Goal: Task Accomplishment & Management: Use online tool/utility

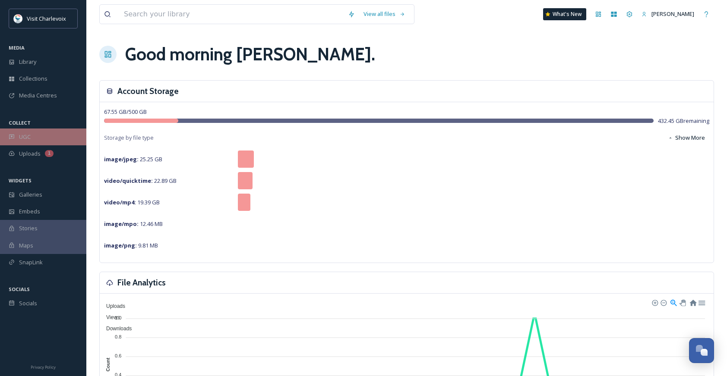
click at [49, 137] on div "UGC" at bounding box center [43, 137] width 86 height 17
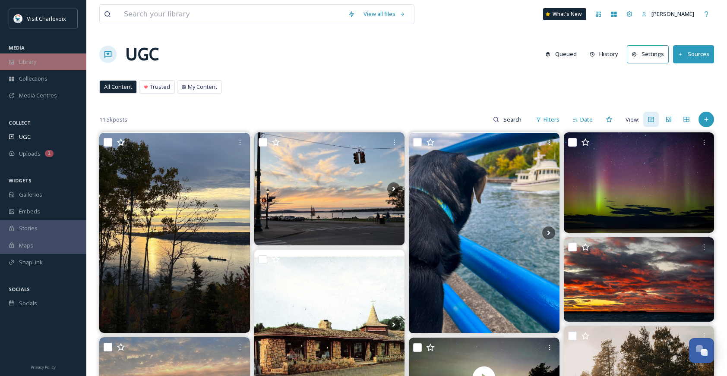
click at [37, 68] on div "Library" at bounding box center [43, 62] width 86 height 17
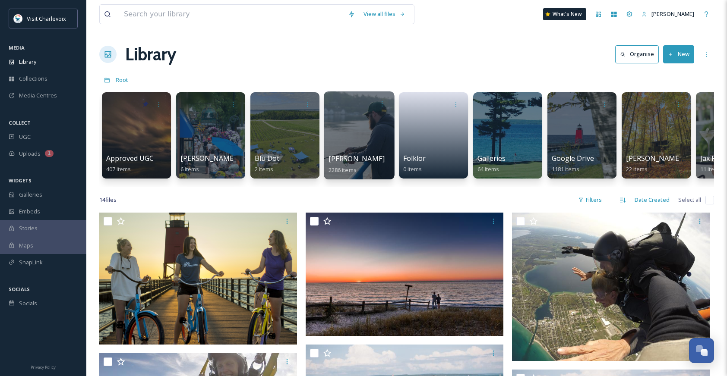
click at [361, 171] on div "David Sargent 2286 items" at bounding box center [360, 165] width 62 height 22
click at [361, 146] on div at bounding box center [359, 136] width 70 height 88
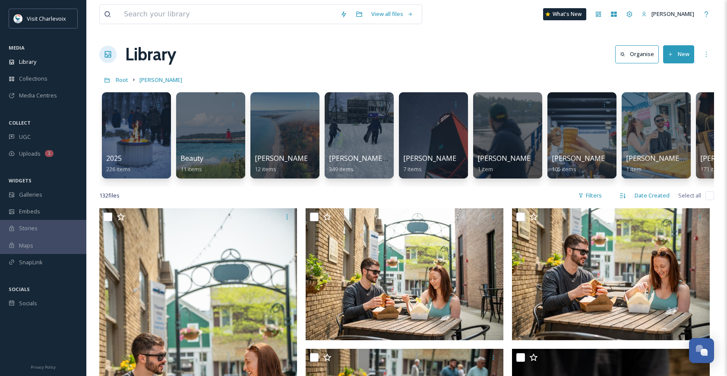
click at [683, 56] on button "New" at bounding box center [678, 54] width 31 height 18
click at [673, 108] on span "Folder" at bounding box center [668, 108] width 16 height 8
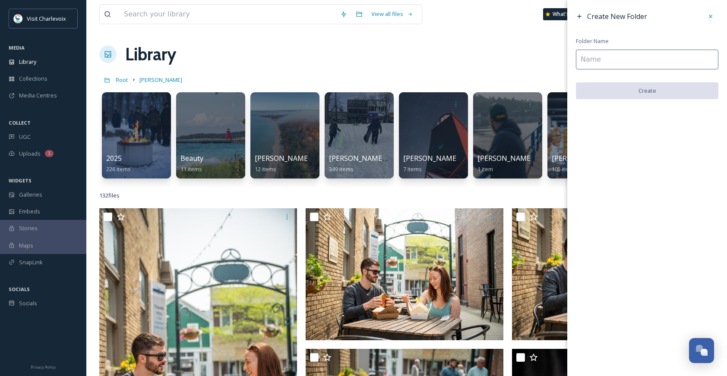
click at [602, 56] on input at bounding box center [647, 60] width 142 height 20
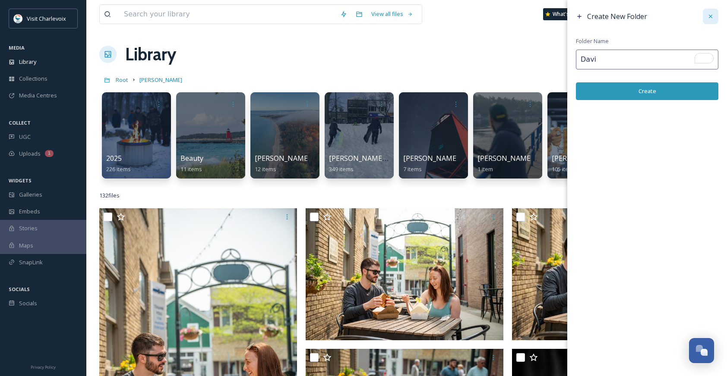
type input "Davi"
click at [708, 14] on icon at bounding box center [710, 16] width 7 height 7
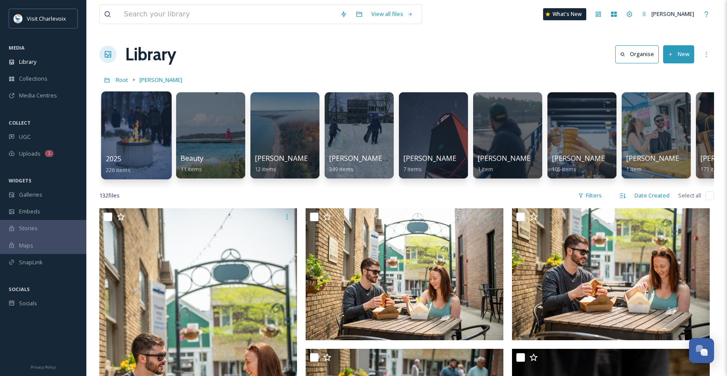
click at [135, 149] on div at bounding box center [136, 136] width 70 height 88
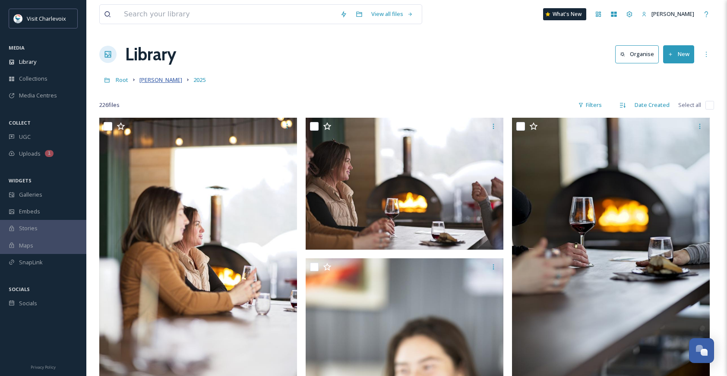
click at [160, 76] on span "[PERSON_NAME]" at bounding box center [160, 80] width 43 height 8
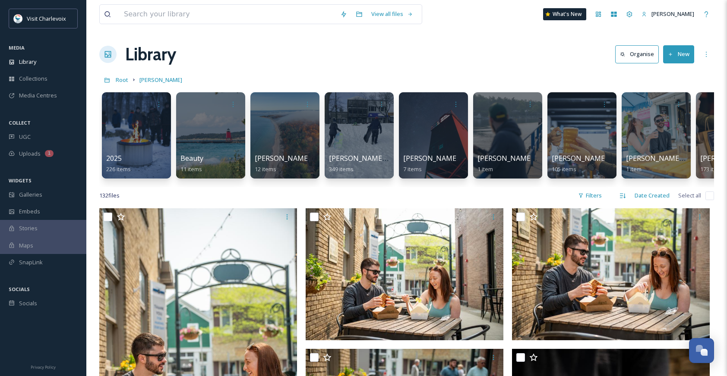
click at [681, 49] on button "New" at bounding box center [678, 54] width 31 height 18
click at [673, 111] on span "Folder" at bounding box center [668, 108] width 16 height 8
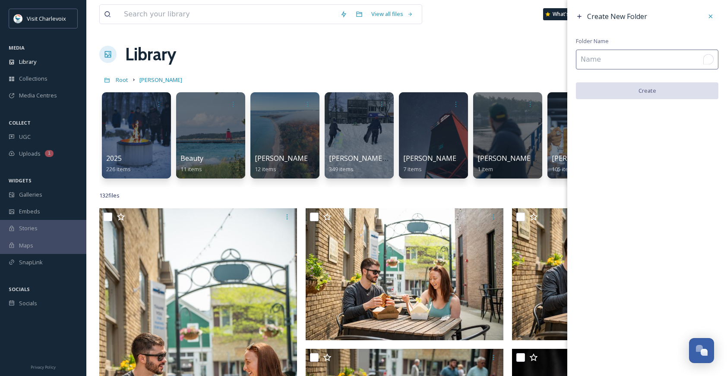
click at [595, 61] on input "To enrich screen reader interactions, please activate Accessibility in Grammarl…" at bounding box center [647, 60] width 142 height 20
type input "David Sar"
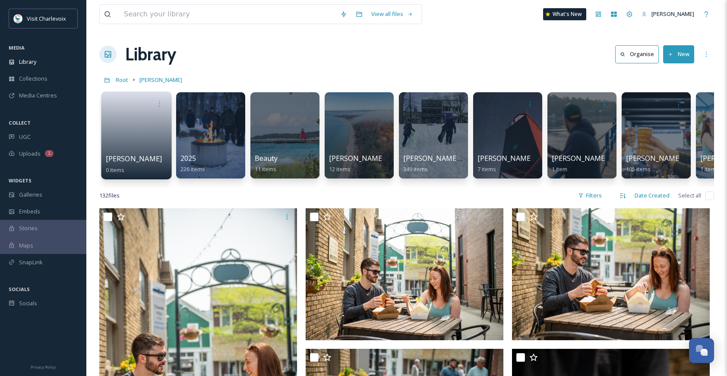
click at [141, 152] on link at bounding box center [137, 133] width 62 height 42
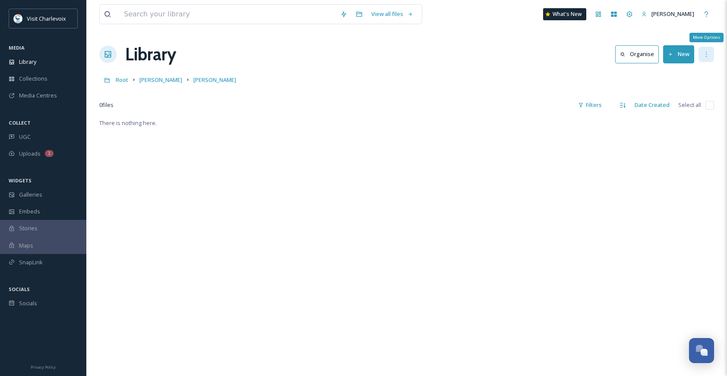
click at [713, 56] on div "More Options" at bounding box center [706, 55] width 16 height 16
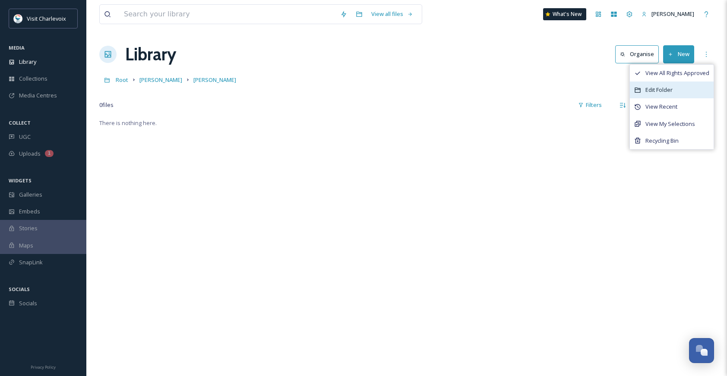
click at [686, 86] on div "Edit Folder" at bounding box center [672, 90] width 84 height 17
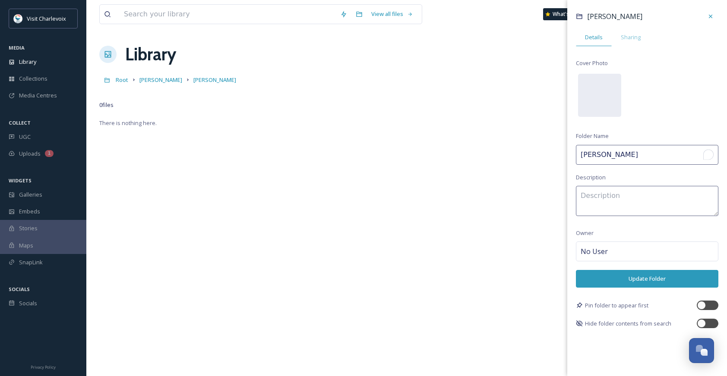
click at [627, 153] on input "[PERSON_NAME]" at bounding box center [647, 155] width 142 height 20
type input "[PERSON_NAME] Fall 2025"
click at [617, 196] on textarea at bounding box center [647, 201] width 142 height 30
type textarea "fall and summer photos: dining, playground, beaches"
click at [679, 279] on button "Update Folder" at bounding box center [647, 279] width 142 height 18
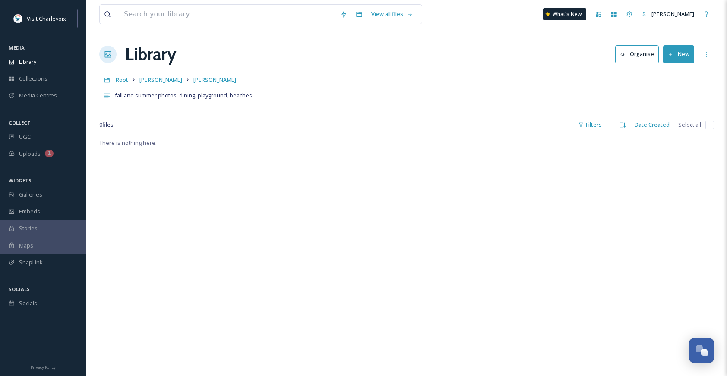
click at [687, 56] on button "New" at bounding box center [678, 54] width 31 height 18
click at [684, 74] on span "File Upload" at bounding box center [674, 74] width 28 height 8
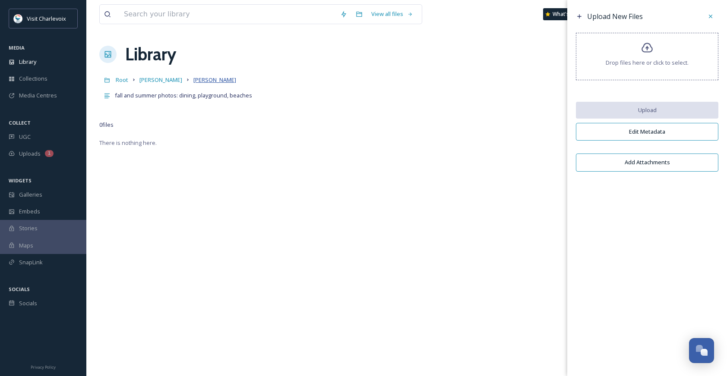
click at [193, 82] on span "[PERSON_NAME]" at bounding box center [214, 80] width 43 height 8
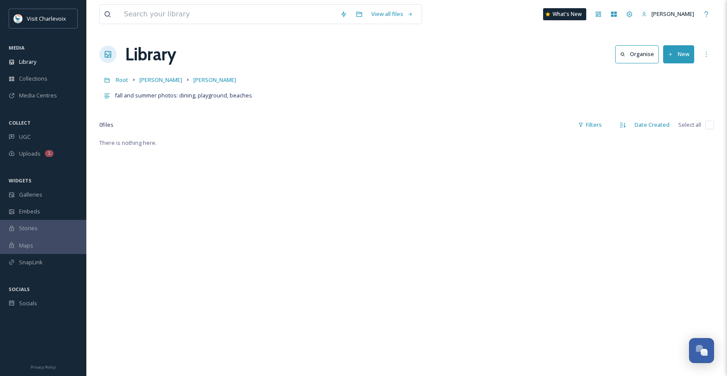
click at [678, 54] on button "New" at bounding box center [678, 54] width 31 height 18
click at [683, 108] on div "Folder" at bounding box center [669, 108] width 49 height 17
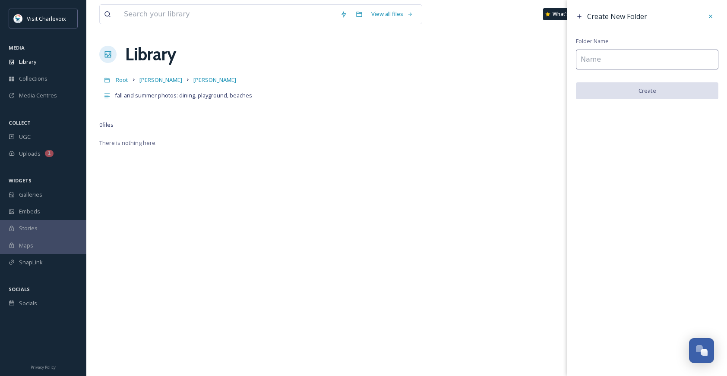
click at [595, 57] on input at bounding box center [647, 60] width 142 height 20
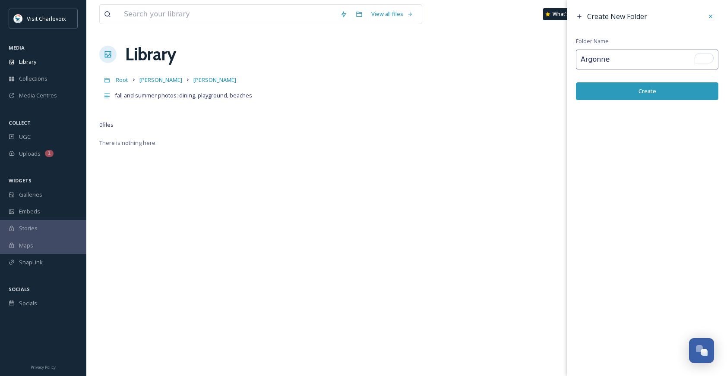
type input "Argonne"
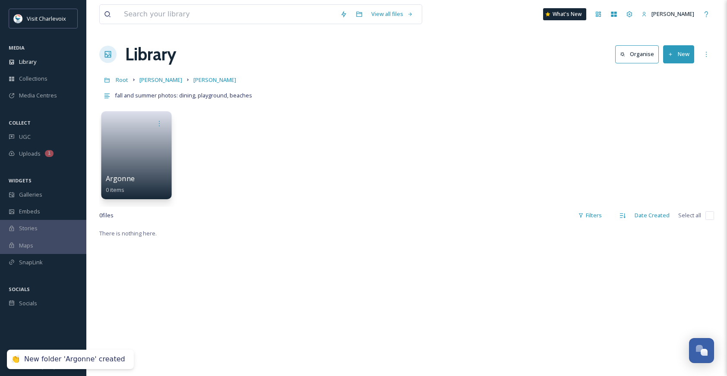
click at [122, 165] on link at bounding box center [137, 153] width 62 height 42
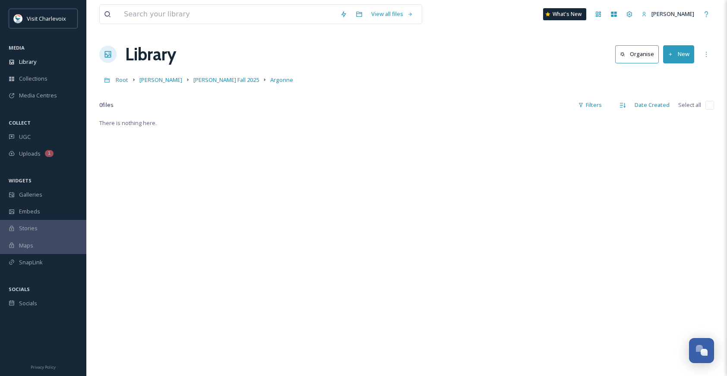
click at [671, 52] on icon at bounding box center [671, 55] width 6 height 6
click at [669, 74] on span "File Upload" at bounding box center [674, 74] width 28 height 8
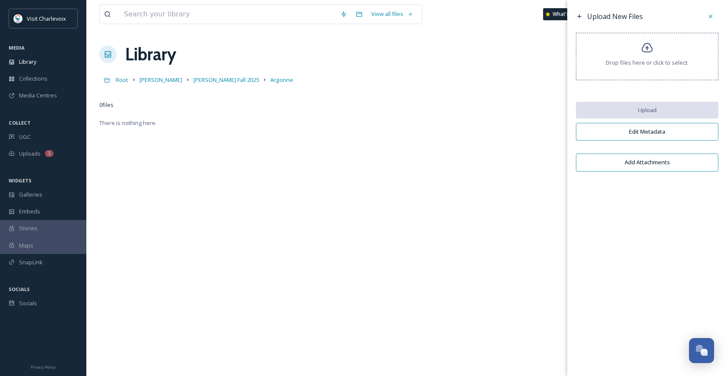
click at [644, 51] on icon at bounding box center [647, 48] width 13 height 13
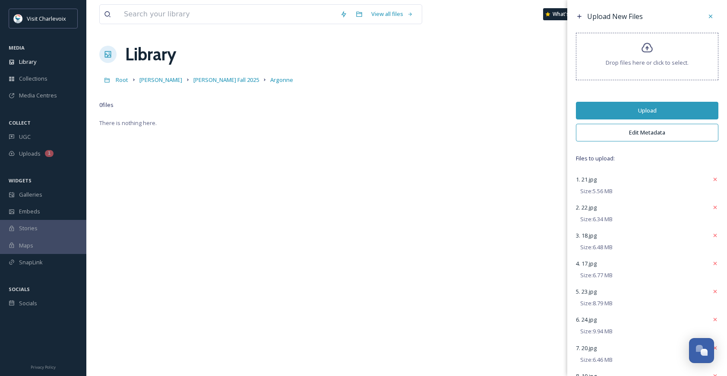
click at [655, 111] on button "Upload" at bounding box center [647, 111] width 142 height 18
click at [658, 107] on button "Upload" at bounding box center [647, 111] width 142 height 18
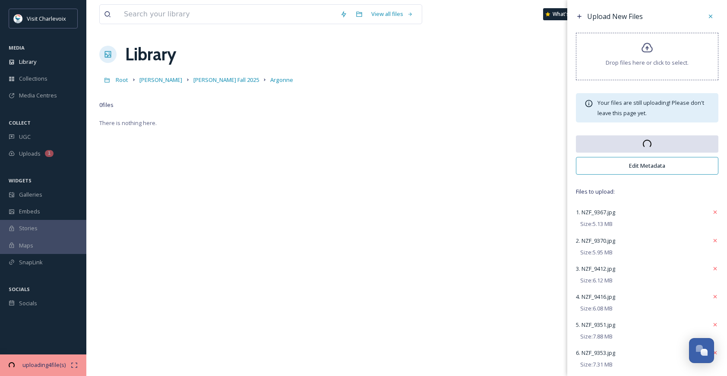
click at [651, 174] on button "Edit Metadata" at bounding box center [647, 166] width 142 height 18
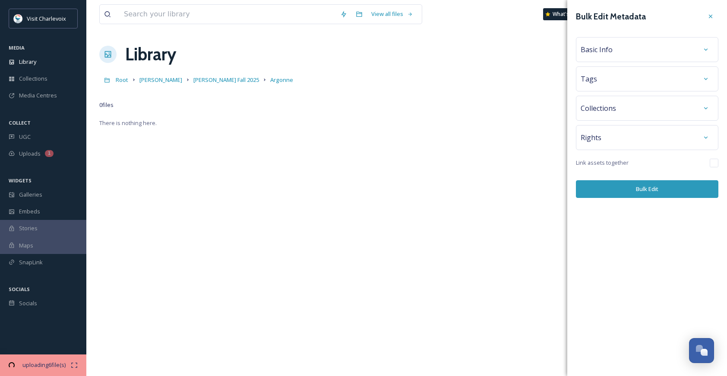
click at [604, 43] on div "Basic Info" at bounding box center [647, 50] width 133 height 16
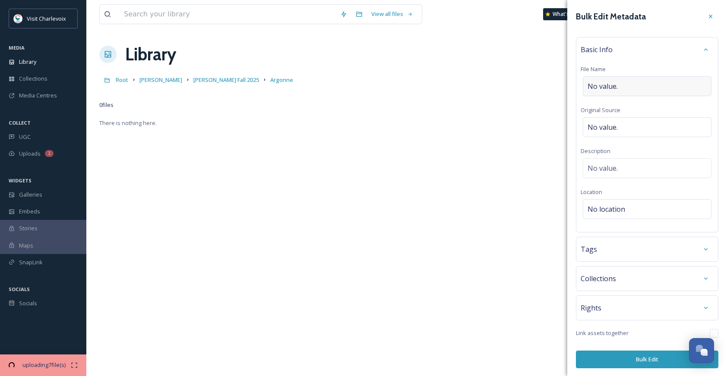
click at [619, 85] on div "No value." at bounding box center [647, 86] width 129 height 20
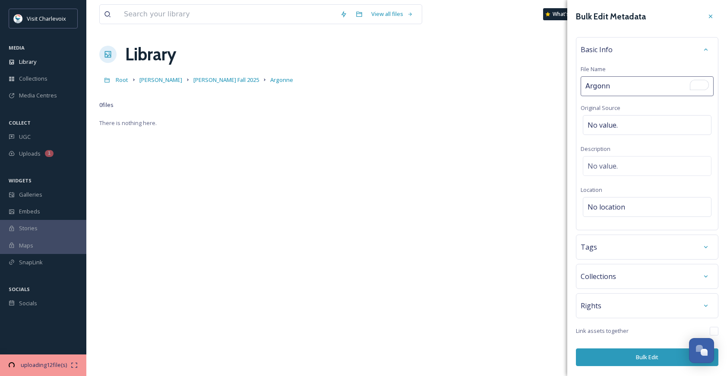
type input "Argonne"
click at [638, 114] on div "Basic Info File Name Argonne Original Source No value. Description No value. Lo…" at bounding box center [647, 133] width 142 height 193
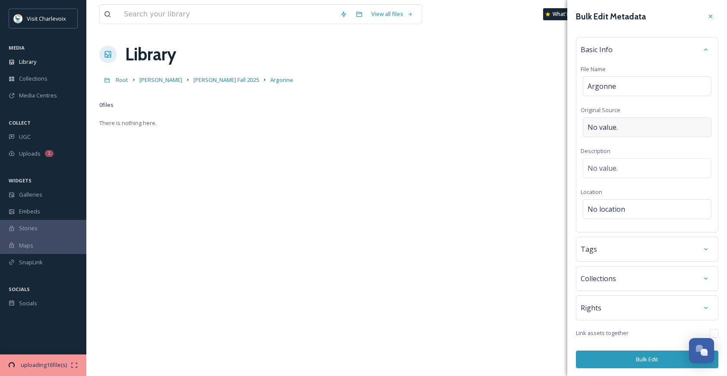
click at [637, 124] on div "No value." at bounding box center [647, 127] width 129 height 20
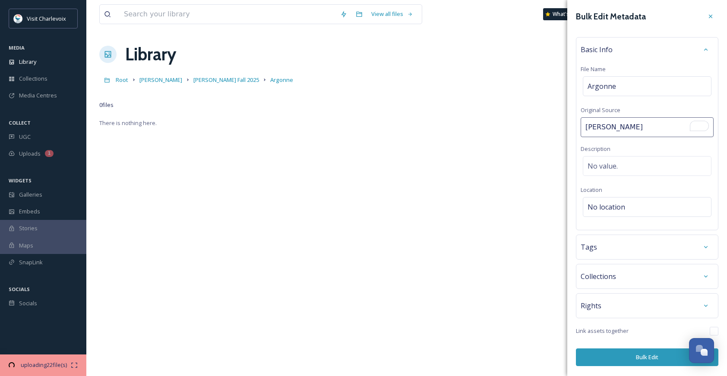
type input "[PERSON_NAME]"
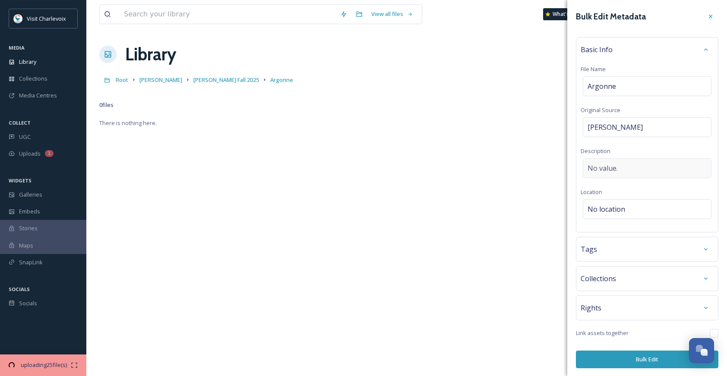
click at [627, 163] on div "No value." at bounding box center [647, 168] width 129 height 20
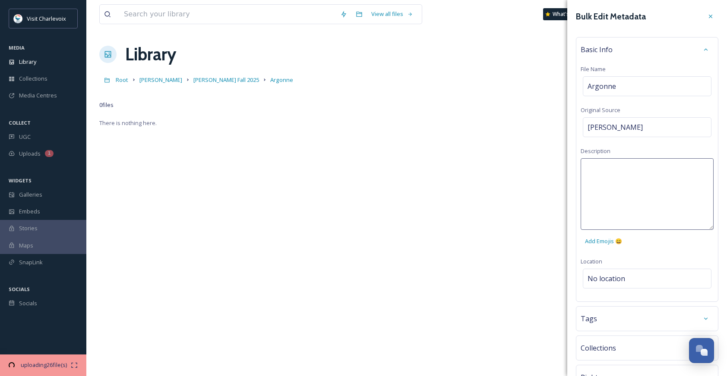
click at [628, 174] on textarea at bounding box center [647, 194] width 133 height 72
type textarea "fall patio photos for Argonne"
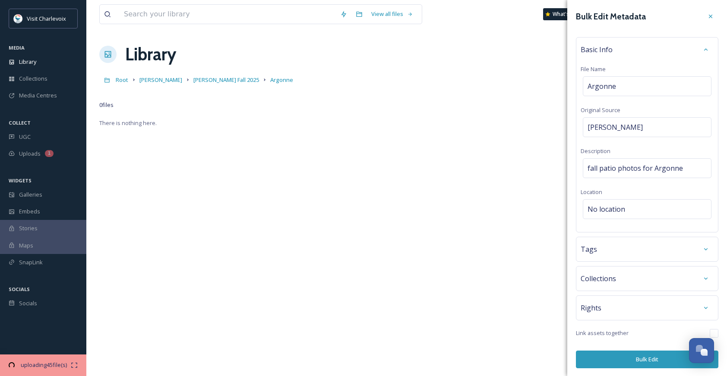
click at [627, 275] on div "Bulk Edit Metadata Basic Info File Name Argonne Original Source David Sargent D…" at bounding box center [647, 188] width 160 height 377
click at [623, 205] on span "No location" at bounding box center [607, 209] width 38 height 10
click at [623, 208] on input at bounding box center [647, 209] width 128 height 19
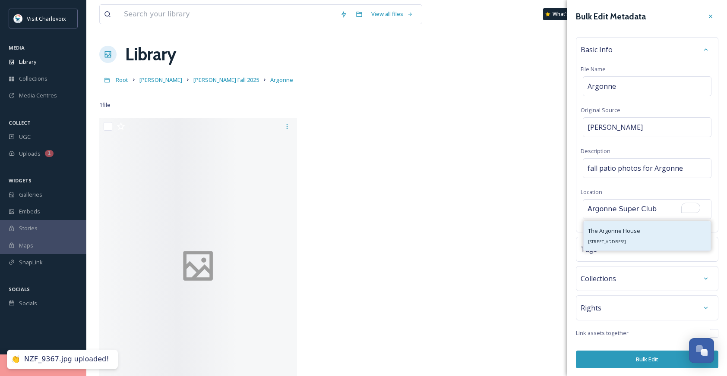
type input "Argonne Super Club"
click at [640, 231] on div "The Argonne House 11929 Boyne City Rd, Charlevoix, MI 49720, USA" at bounding box center [614, 236] width 52 height 21
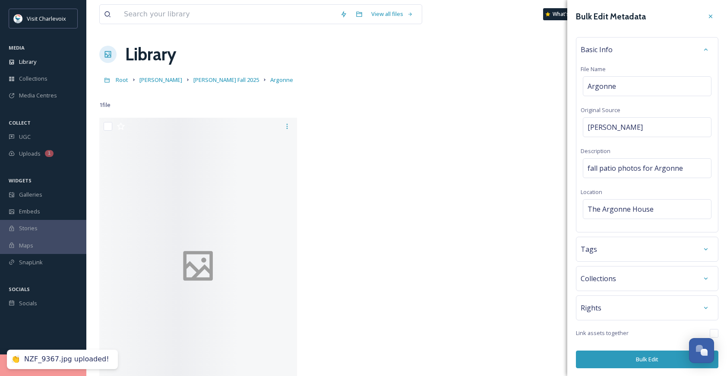
click at [626, 249] on div "Tags" at bounding box center [647, 250] width 133 height 16
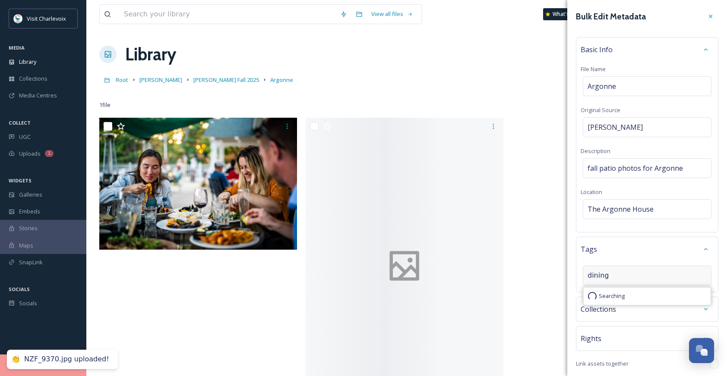
type input "dining"
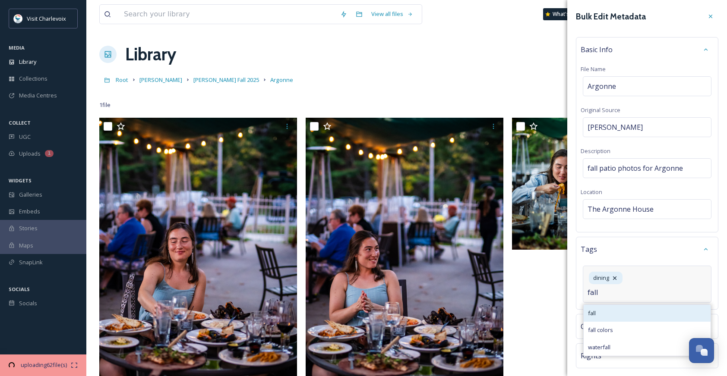
type input "fall"
click at [615, 305] on div "fall" at bounding box center [647, 313] width 127 height 17
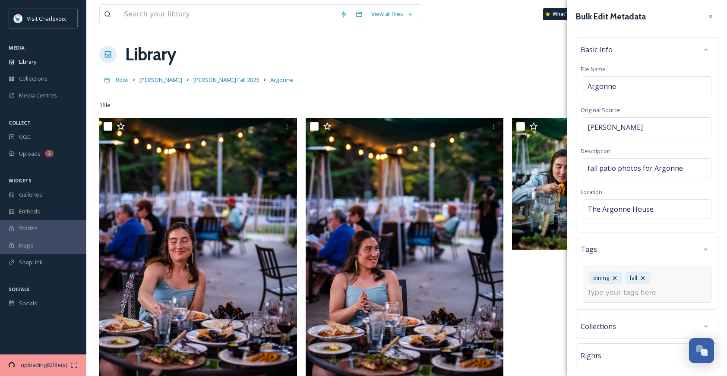
click at [670, 280] on div "dining fall" at bounding box center [647, 284] width 129 height 37
click at [659, 291] on input at bounding box center [631, 293] width 86 height 10
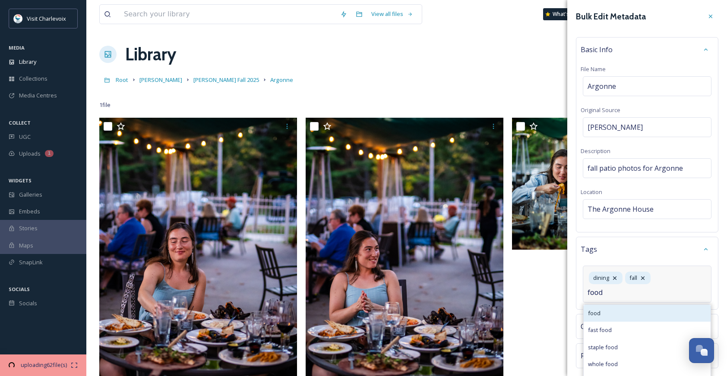
type input "food"
click at [632, 317] on div "food" at bounding box center [647, 313] width 127 height 17
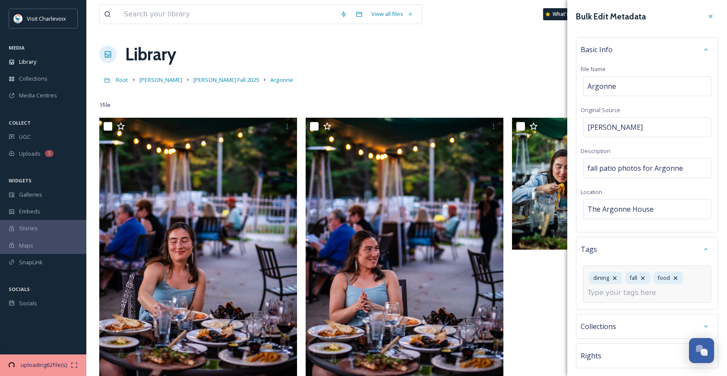
click at [644, 296] on input at bounding box center [631, 293] width 86 height 10
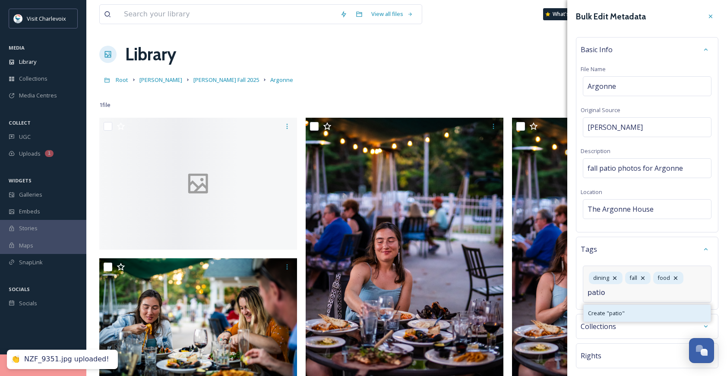
type input "patio"
click at [647, 312] on div "Create " patio "" at bounding box center [647, 313] width 127 height 17
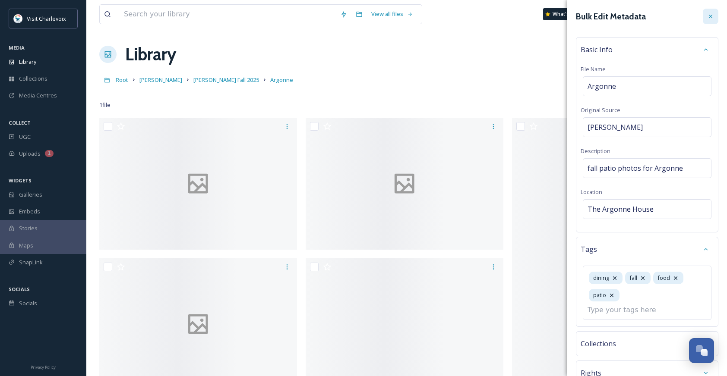
click at [709, 17] on icon at bounding box center [710, 16] width 3 height 3
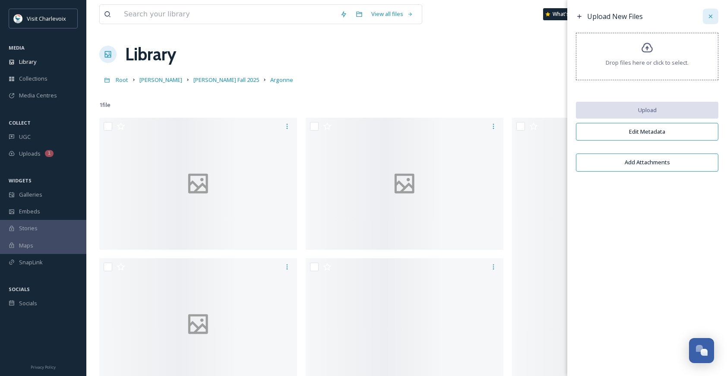
click at [710, 15] on icon at bounding box center [710, 16] width 7 height 7
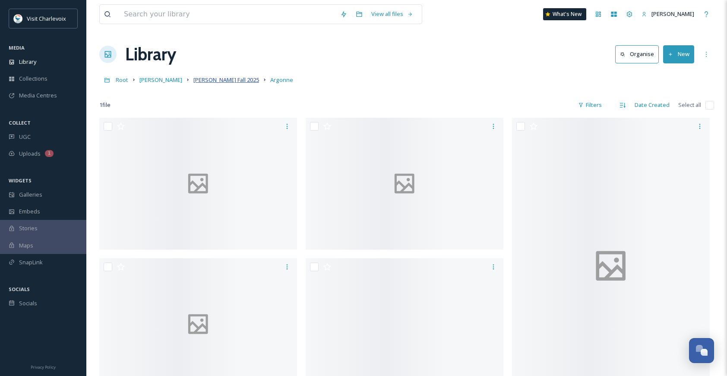
click at [217, 79] on span "[PERSON_NAME] Fall 2025" at bounding box center [226, 80] width 66 height 8
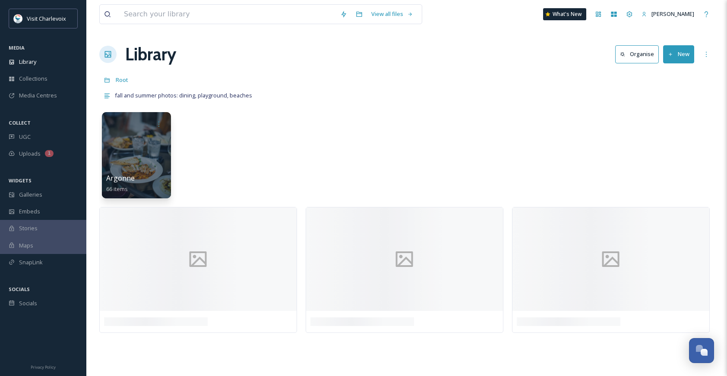
click at [679, 57] on button "New" at bounding box center [678, 54] width 31 height 18
click at [679, 106] on div "Folder" at bounding box center [669, 108] width 49 height 17
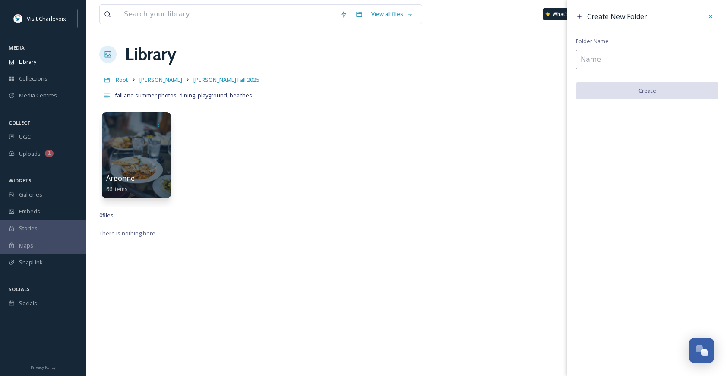
click at [682, 63] on input at bounding box center [647, 60] width 142 height 20
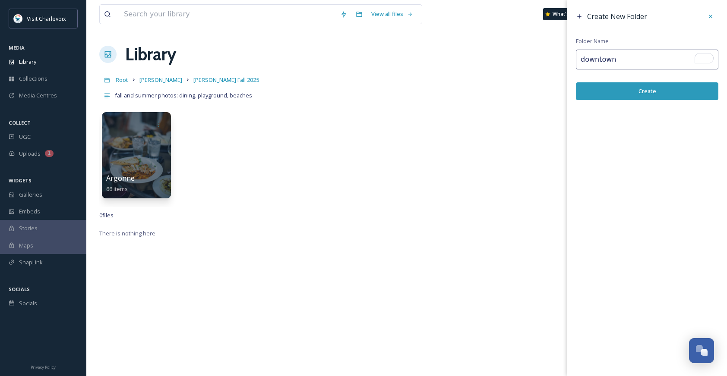
type input "downtown"
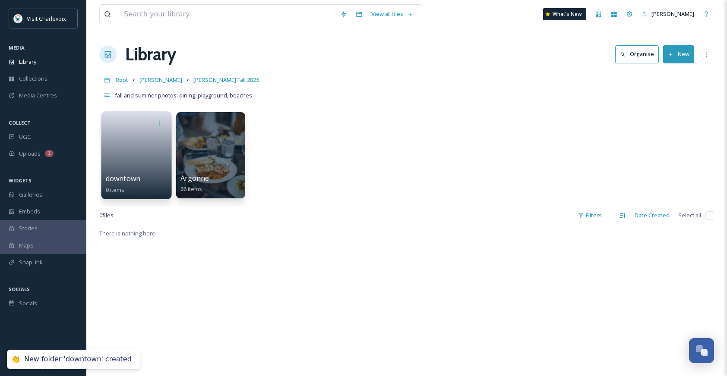
click at [136, 155] on link at bounding box center [137, 153] width 62 height 42
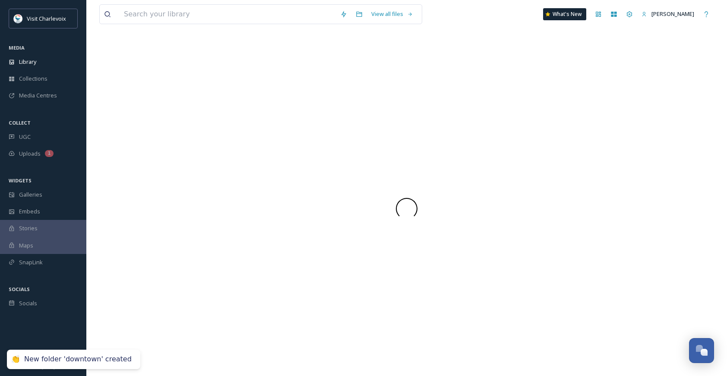
click at [136, 155] on div at bounding box center [406, 208] width 615 height 335
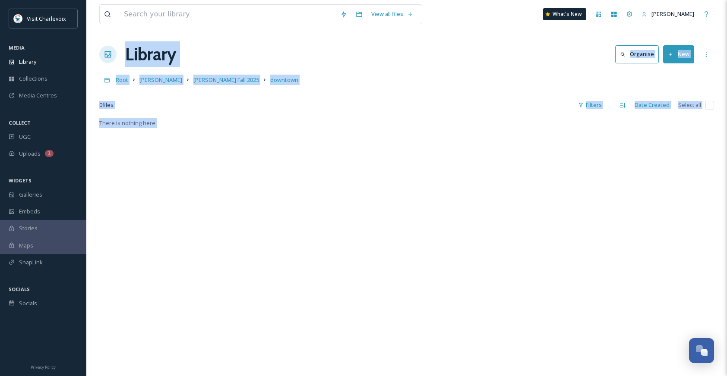
click at [678, 51] on button "New" at bounding box center [678, 54] width 31 height 18
click at [679, 77] on span "File Upload" at bounding box center [674, 74] width 28 height 8
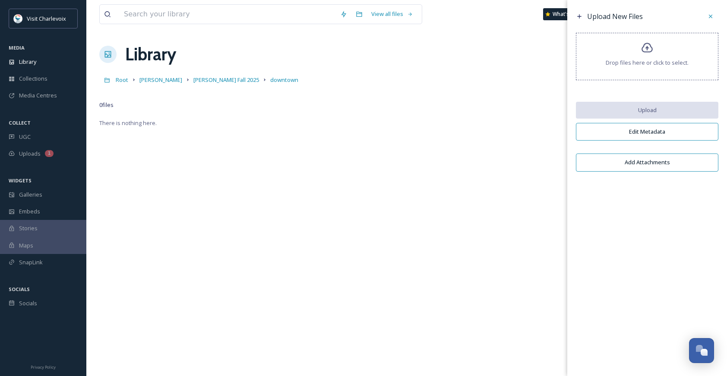
click at [640, 48] on div "Drop files here or click to select." at bounding box center [647, 56] width 142 height 47
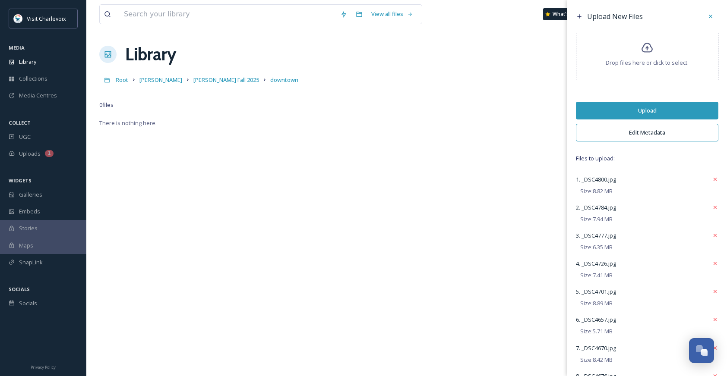
click at [661, 111] on button "Upload" at bounding box center [647, 111] width 142 height 18
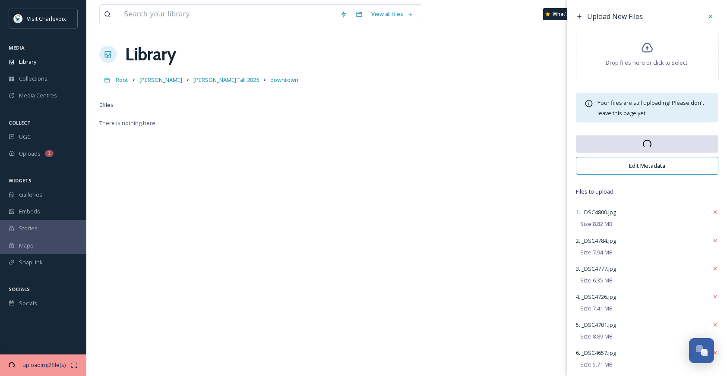
click at [657, 164] on button "Edit Metadata" at bounding box center [647, 166] width 142 height 18
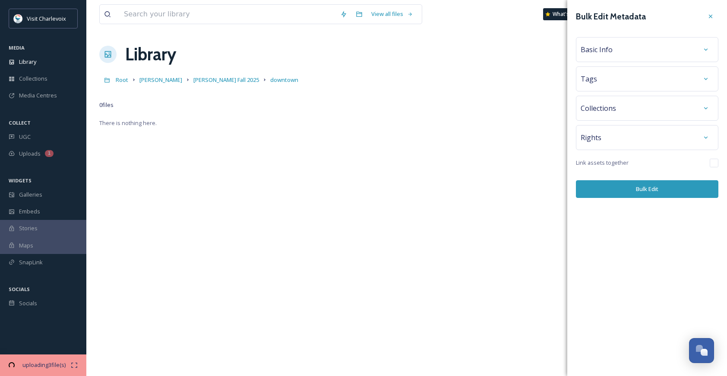
click at [600, 52] on span "Basic Info" at bounding box center [597, 49] width 32 height 10
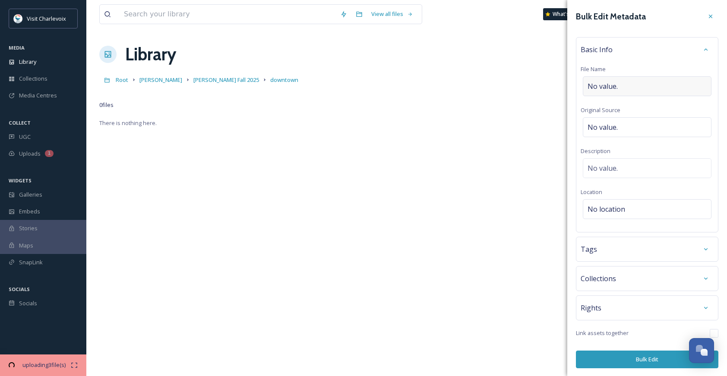
click at [618, 84] on div "No value." at bounding box center [647, 86] width 129 height 20
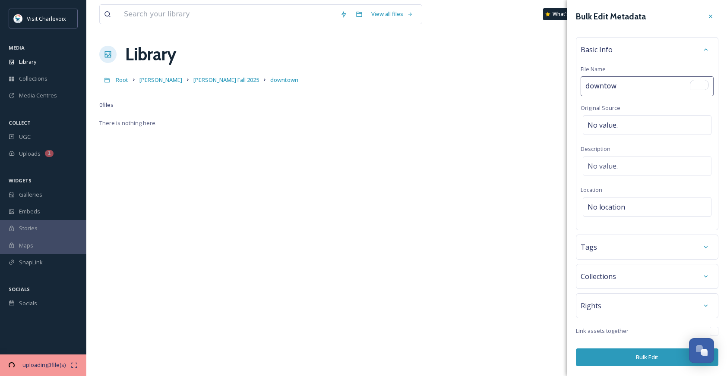
type input "downtown"
click at [633, 123] on div "No value." at bounding box center [647, 125] width 129 height 20
type input "[PERSON_NAME]"
click at [619, 160] on div "No value." at bounding box center [647, 166] width 129 height 20
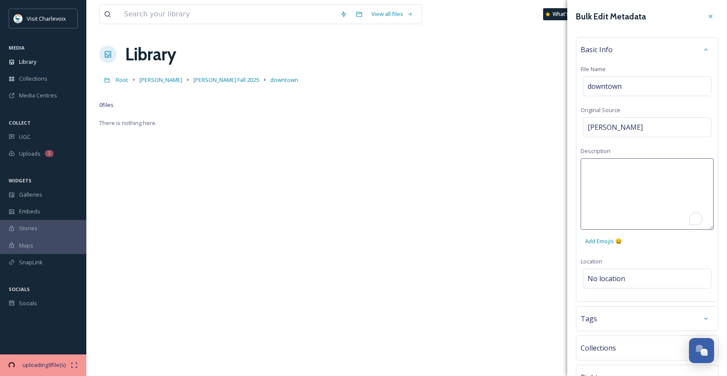
click at [617, 169] on textarea "To enrich screen reader interactions, please activate Accessibility in Grammarl…" at bounding box center [647, 194] width 133 height 72
type textarea "downtown charlevoix in fall"
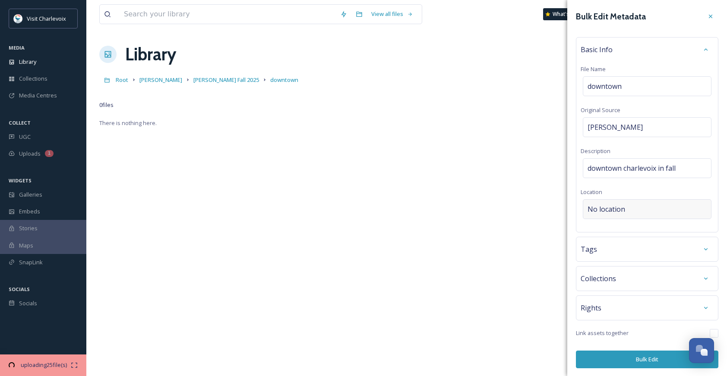
click at [627, 279] on div "Bulk Edit Metadata Basic Info File Name downtown Original Source David Sargent …" at bounding box center [647, 188] width 160 height 377
click at [638, 214] on div "No location" at bounding box center [647, 209] width 129 height 20
click at [639, 212] on input at bounding box center [647, 209] width 128 height 19
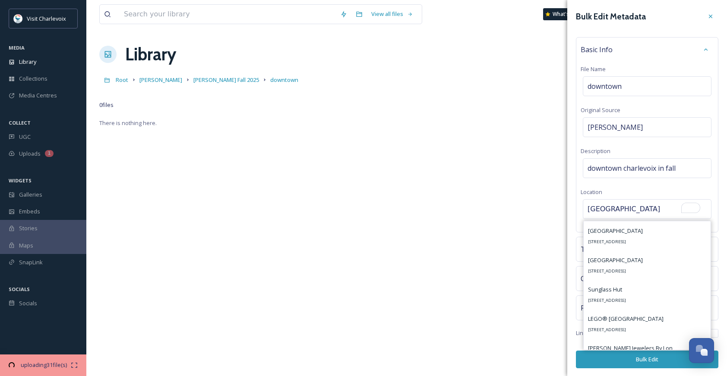
click at [645, 211] on input "bridge street" at bounding box center [647, 209] width 128 height 19
type input "c"
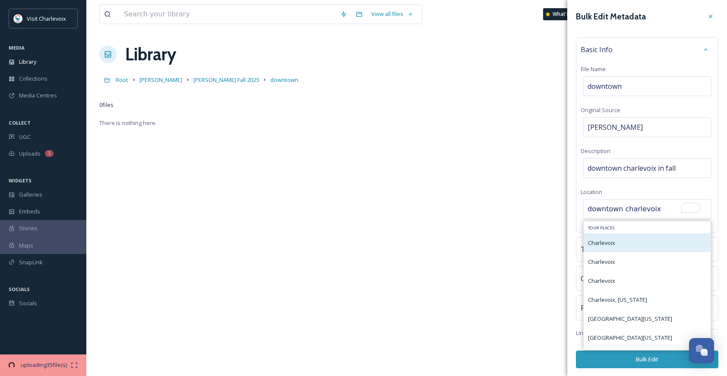
type input "downtown charlevoix"
click at [617, 247] on div "Charlevoix" at bounding box center [647, 243] width 127 height 19
click at [643, 249] on div "Charlevoix" at bounding box center [647, 243] width 127 height 19
click at [627, 244] on div "Charlevoix" at bounding box center [647, 243] width 127 height 19
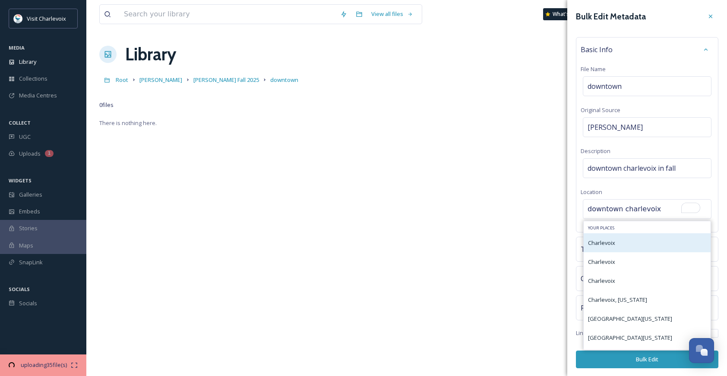
click at [627, 244] on div "Charlevoix" at bounding box center [647, 243] width 127 height 19
click at [664, 183] on div "Basic Info File Name downtown Original Source David Sargent Description downtow…" at bounding box center [647, 135] width 142 height 196
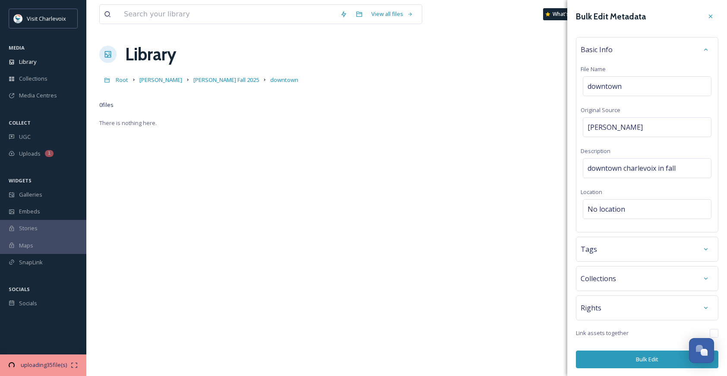
scroll to position [1, 0]
click at [607, 208] on span "No location" at bounding box center [607, 208] width 38 height 10
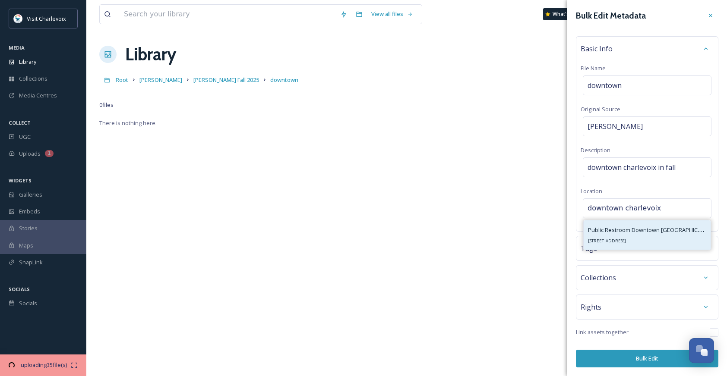
click at [679, 239] on div "Public Restroom Downtown Charlevoix 210 State St, Charlevoix, MI 49720, USA" at bounding box center [647, 235] width 118 height 21
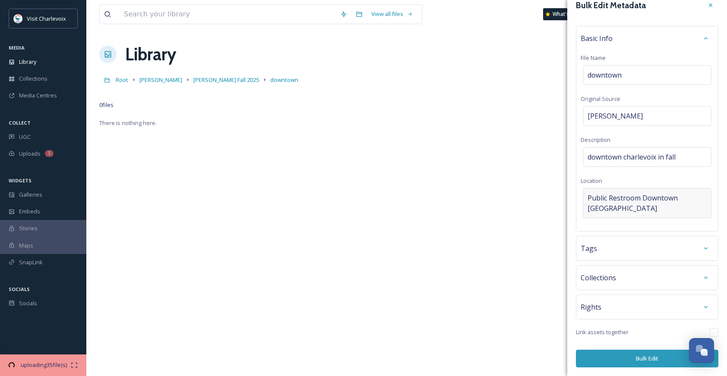
click at [660, 209] on span "Public Restroom Downtown Charlevoix" at bounding box center [647, 203] width 119 height 21
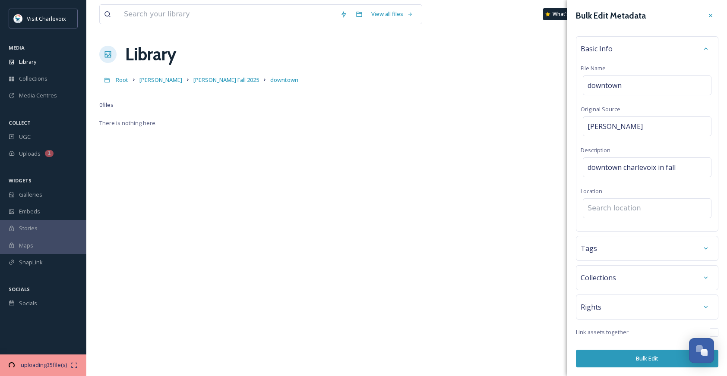
click at [654, 208] on input at bounding box center [647, 208] width 128 height 19
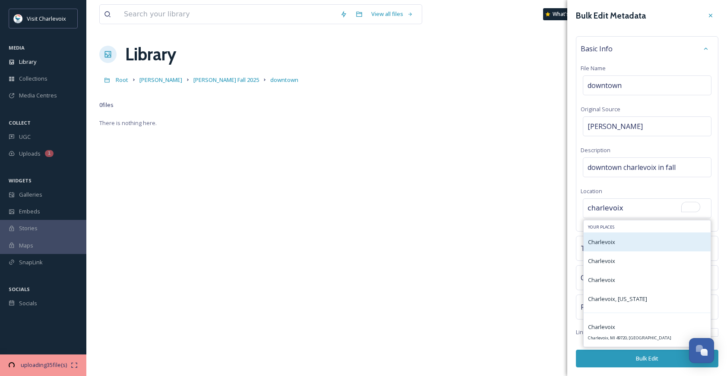
type input "charlevoix"
click at [642, 244] on div "Charlevoix" at bounding box center [647, 242] width 127 height 19
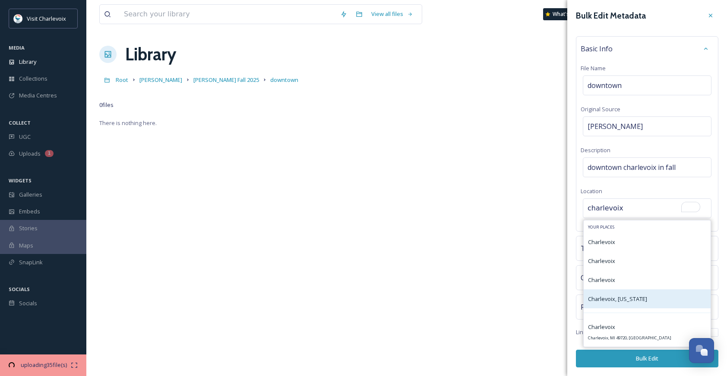
click at [646, 294] on div "Charlevoix, Michigan" at bounding box center [647, 299] width 127 height 19
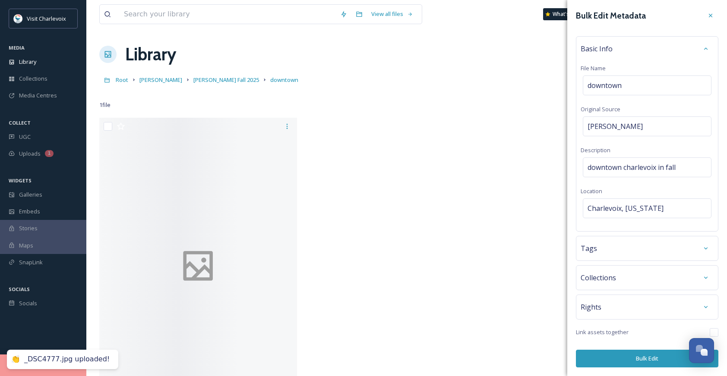
click at [618, 255] on div "Tags" at bounding box center [647, 249] width 133 height 16
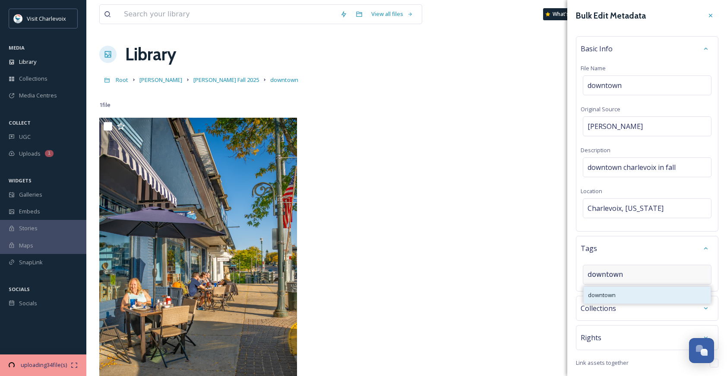
type input "downtown"
click at [619, 290] on div "downtown" at bounding box center [647, 295] width 127 height 17
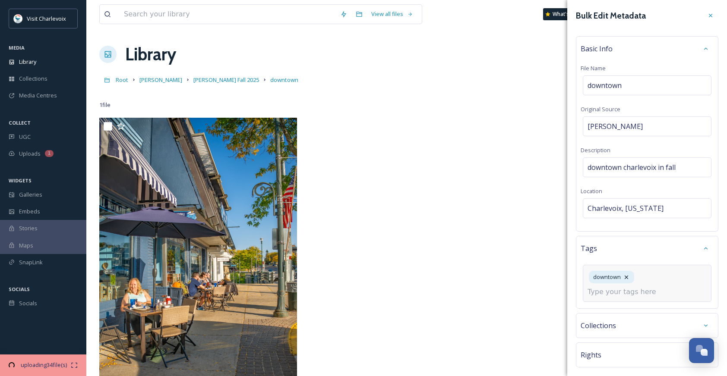
click at [633, 290] on input at bounding box center [631, 292] width 86 height 10
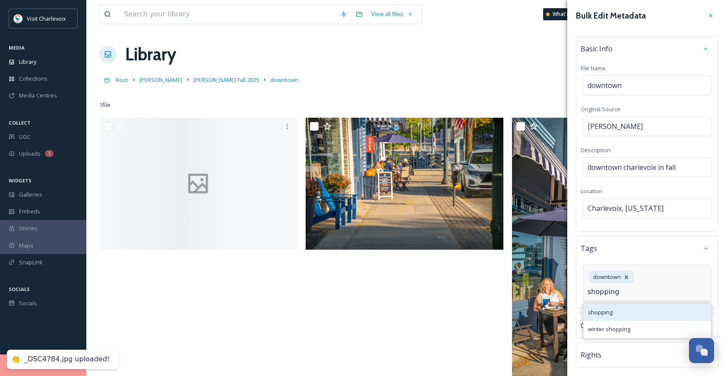
type input "shopping"
click at [624, 308] on div "shopping" at bounding box center [647, 312] width 127 height 17
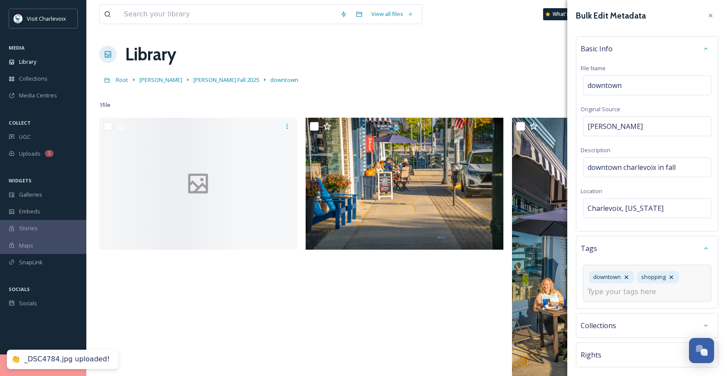
click at [638, 294] on input at bounding box center [631, 292] width 86 height 10
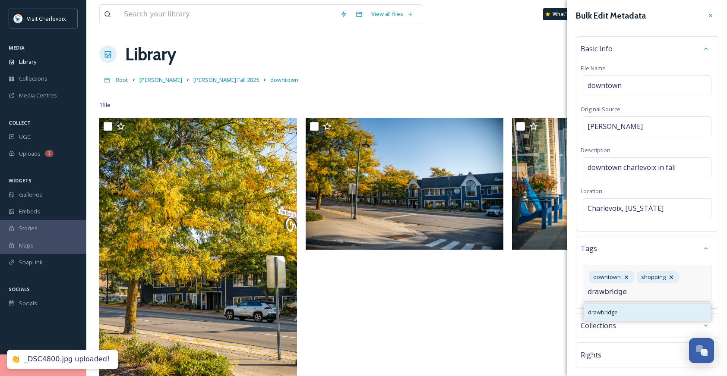
type input "drawbridge"
click at [632, 308] on div "drawbridge" at bounding box center [647, 312] width 127 height 17
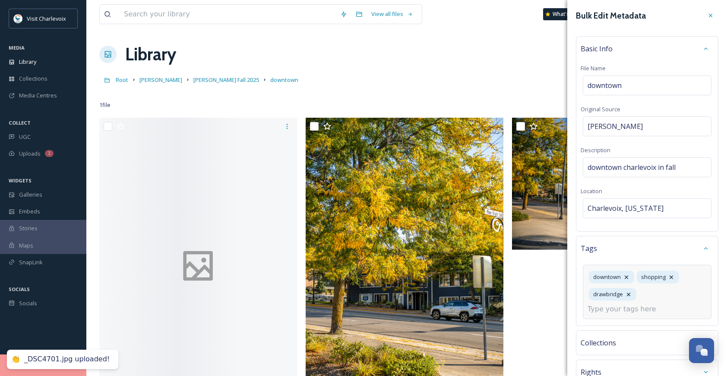
click at [638, 308] on input at bounding box center [631, 309] width 86 height 10
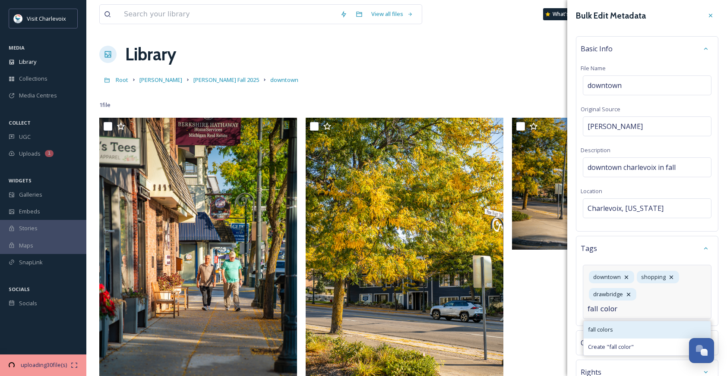
type input "fall color"
click at [618, 333] on div "fall colors" at bounding box center [647, 330] width 127 height 17
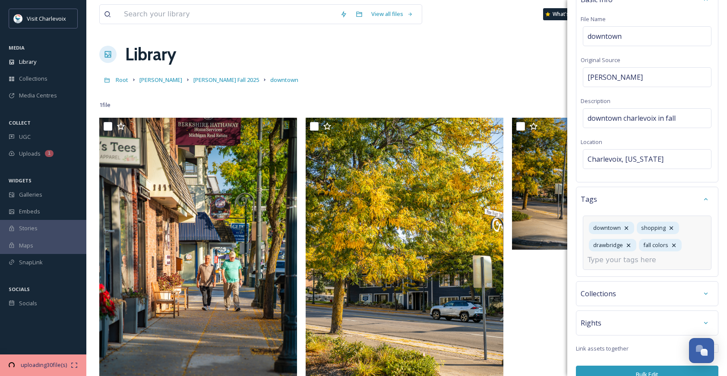
scroll to position [66, 0]
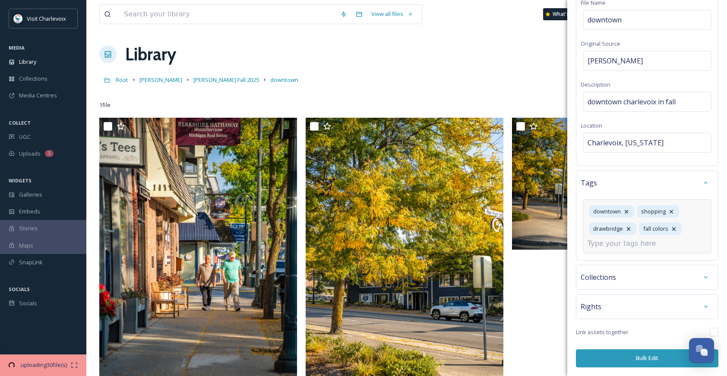
click at [631, 361] on button "Bulk Edit" at bounding box center [647, 359] width 142 height 18
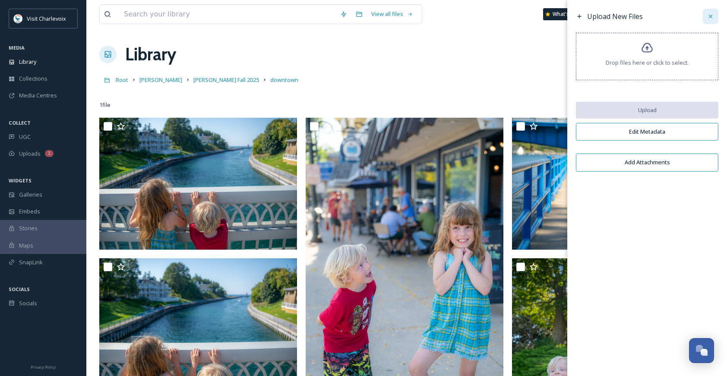
click at [709, 14] on icon at bounding box center [710, 16] width 7 height 7
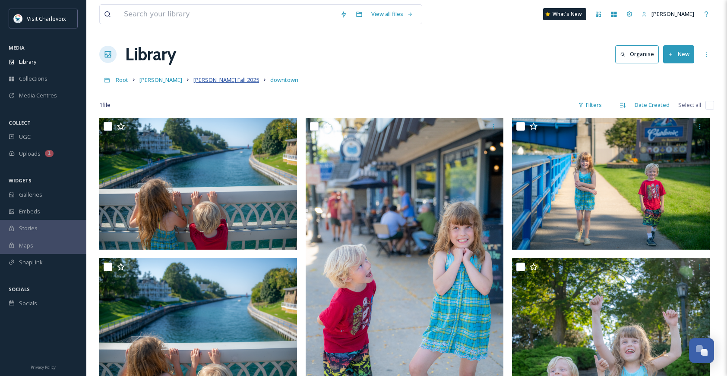
click at [205, 79] on span "[PERSON_NAME] Fall 2025" at bounding box center [226, 80] width 66 height 8
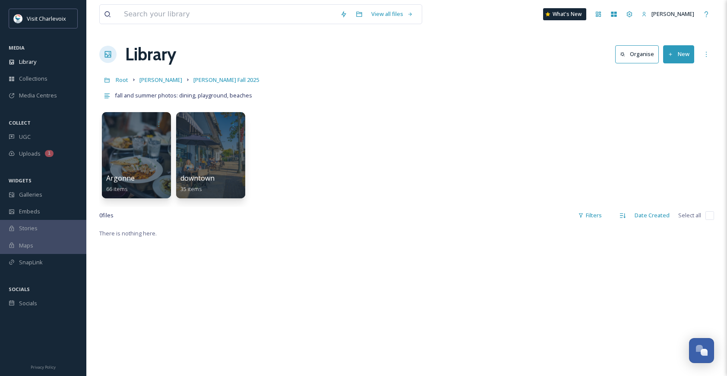
click at [673, 52] on button "New" at bounding box center [678, 54] width 31 height 18
click at [673, 108] on span "Folder" at bounding box center [668, 108] width 16 height 8
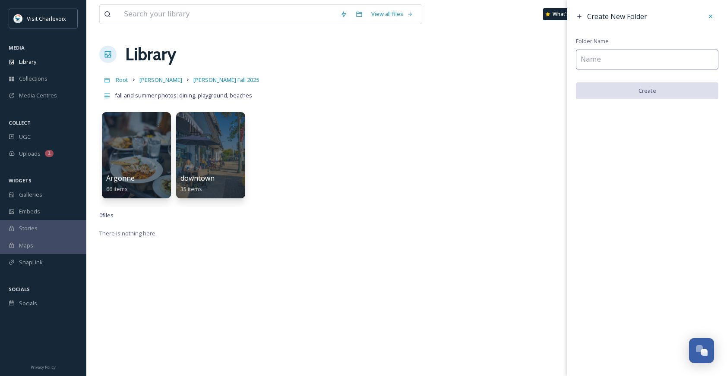
click at [646, 60] on input at bounding box center [647, 60] width 142 height 20
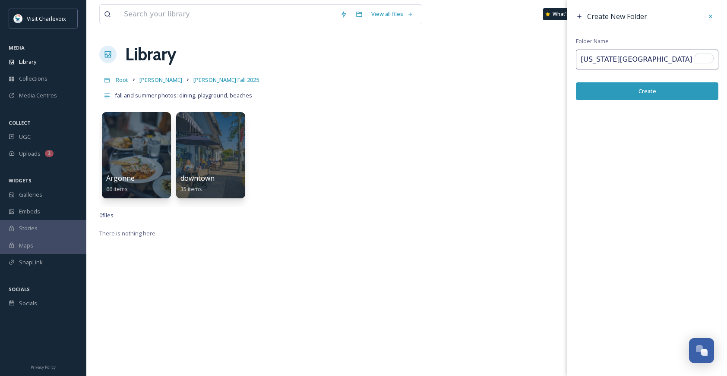
type input "[US_STATE][GEOGRAPHIC_DATA]"
click at [645, 91] on button "Create" at bounding box center [647, 91] width 142 height 18
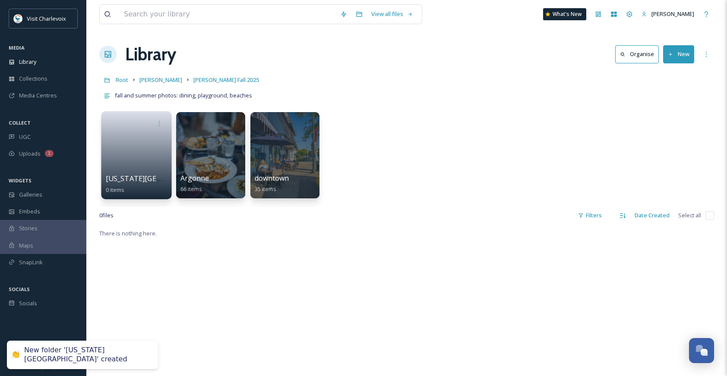
click at [137, 138] on link at bounding box center [137, 153] width 62 height 42
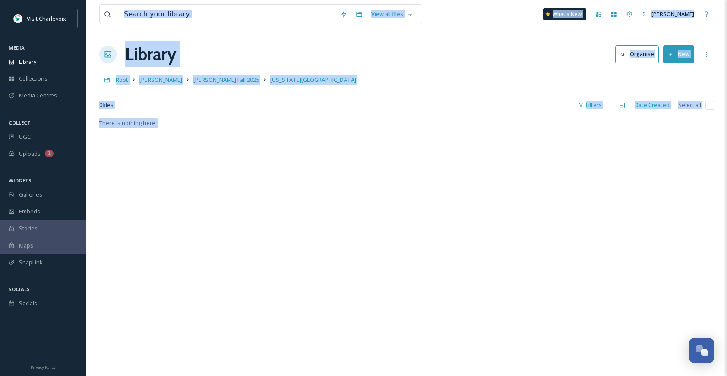
click at [678, 52] on button "New" at bounding box center [678, 54] width 31 height 18
click at [676, 72] on span "File Upload" at bounding box center [674, 74] width 28 height 8
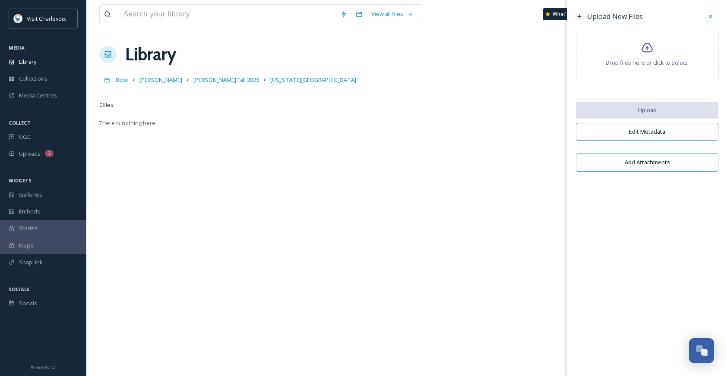
click at [612, 66] on span "Drop files here or click to select." at bounding box center [647, 63] width 83 height 8
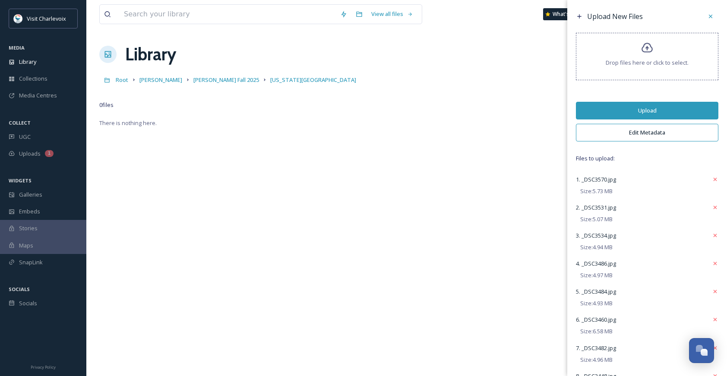
click at [677, 108] on button "Upload" at bounding box center [647, 111] width 142 height 18
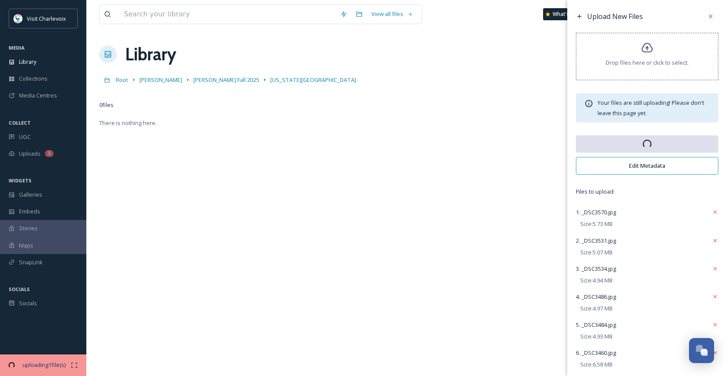
click at [659, 163] on button "Edit Metadata" at bounding box center [647, 166] width 142 height 18
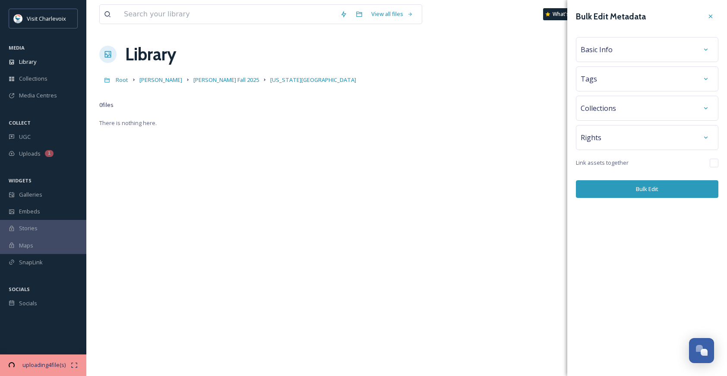
click at [641, 47] on div "Basic Info" at bounding box center [647, 50] width 133 height 16
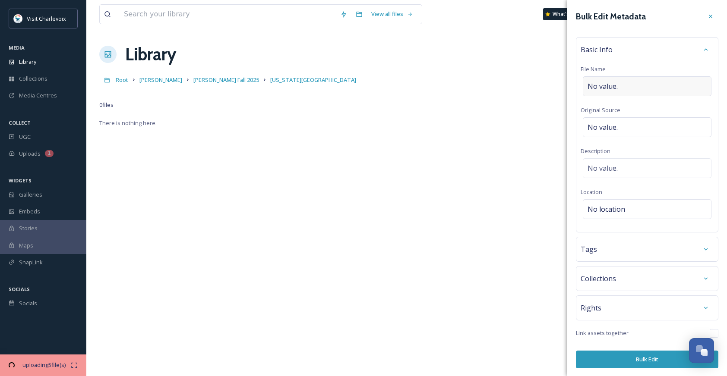
click at [639, 85] on div "No value." at bounding box center [647, 86] width 129 height 20
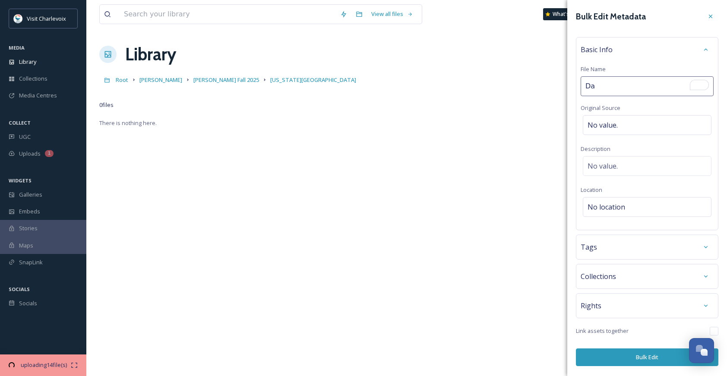
type input "D"
type input "Lake Michigan Beach"
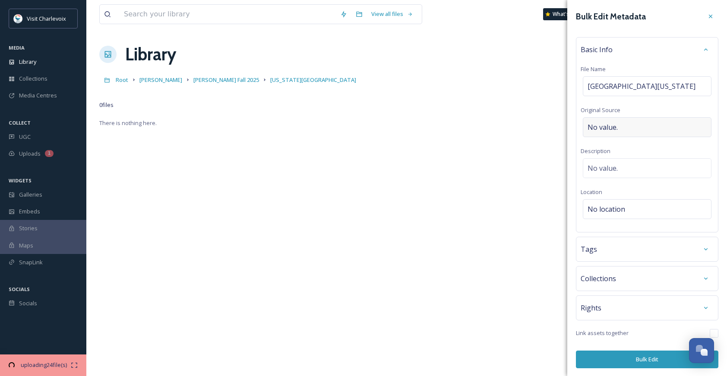
click at [641, 128] on div "No value." at bounding box center [647, 127] width 129 height 20
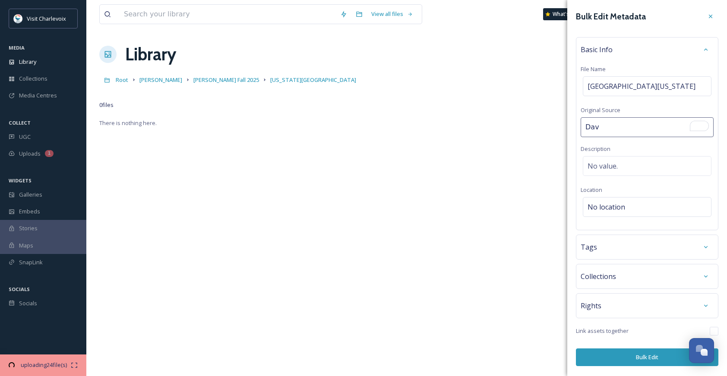
click at [631, 132] on input "Dav" at bounding box center [647, 127] width 133 height 20
type input "[PERSON_NAME]"
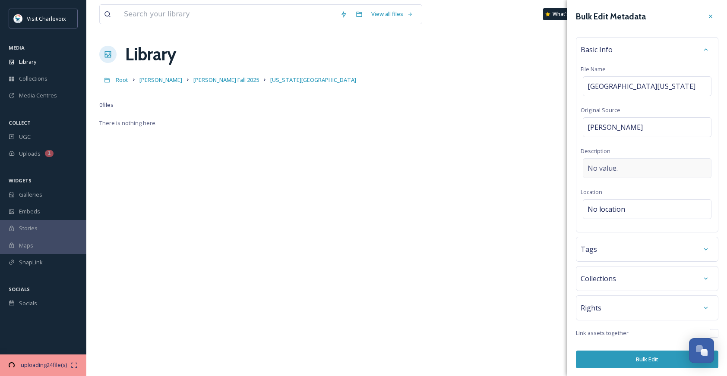
click at [606, 174] on div "No value." at bounding box center [647, 168] width 129 height 20
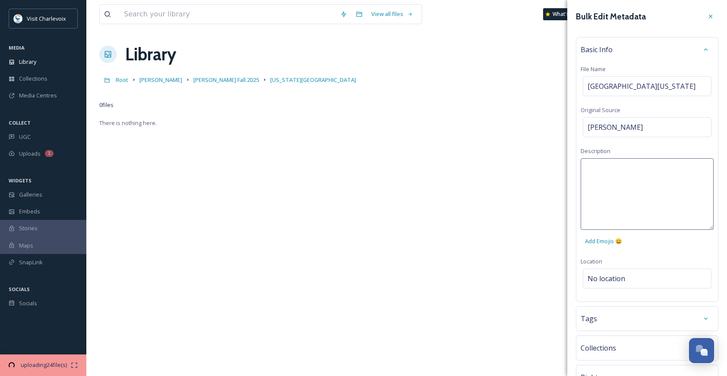
click at [607, 167] on textarea at bounding box center [647, 194] width 133 height 72
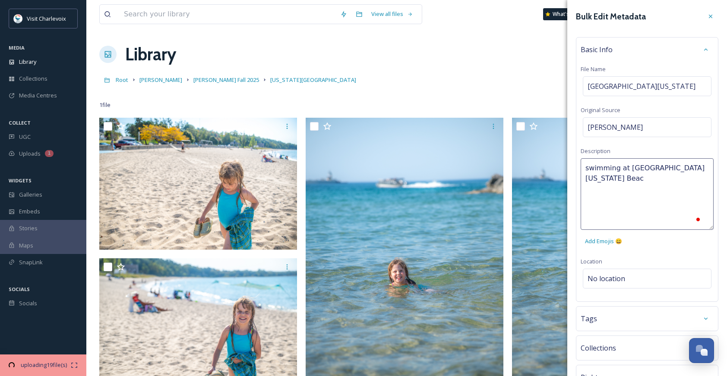
type textarea "swimming at Lake Michigan Beach"
click at [648, 278] on div "Bulk Edit Metadata Basic Info File Name Lake Michigan Beach Original Source Dav…" at bounding box center [647, 223] width 160 height 447
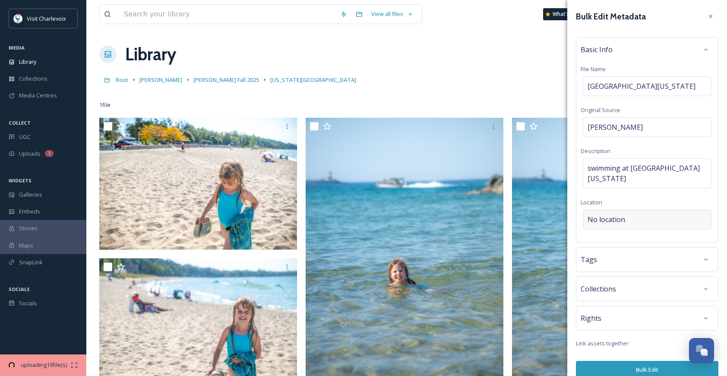
click at [628, 210] on div "No location" at bounding box center [647, 220] width 129 height 20
click at [629, 210] on input at bounding box center [647, 219] width 128 height 19
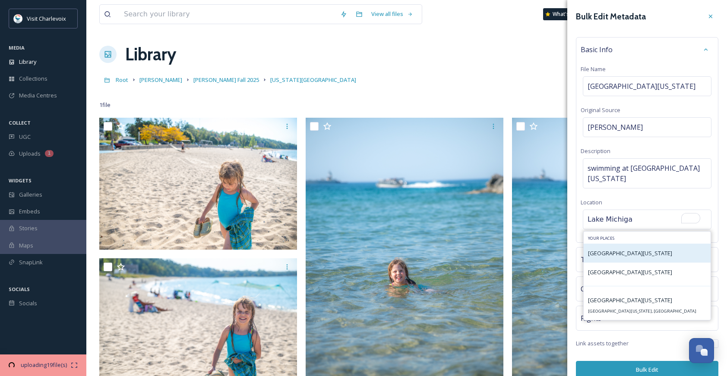
type input "Lake Michiga"
click at [616, 250] on span "Lake Michigan Beach" at bounding box center [630, 254] width 84 height 8
click at [649, 245] on div "Lake Michigan Beach" at bounding box center [647, 253] width 127 height 19
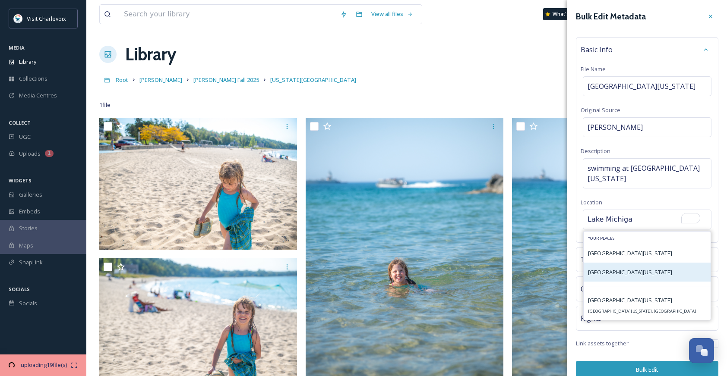
click at [648, 263] on div "Lake Michigan Beach" at bounding box center [647, 272] width 127 height 19
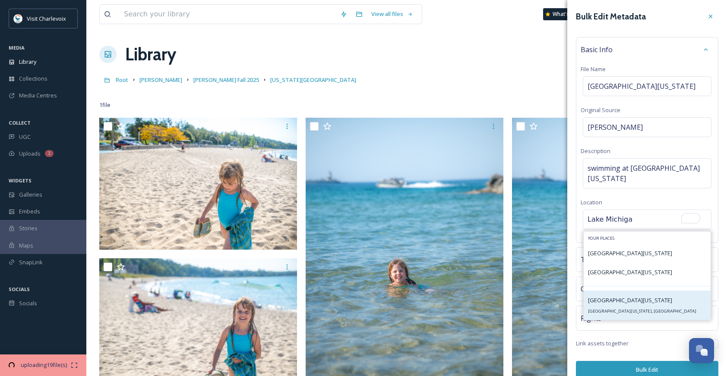
click at [645, 292] on div "Lake Michigan Lake Michigan, United States" at bounding box center [647, 305] width 127 height 29
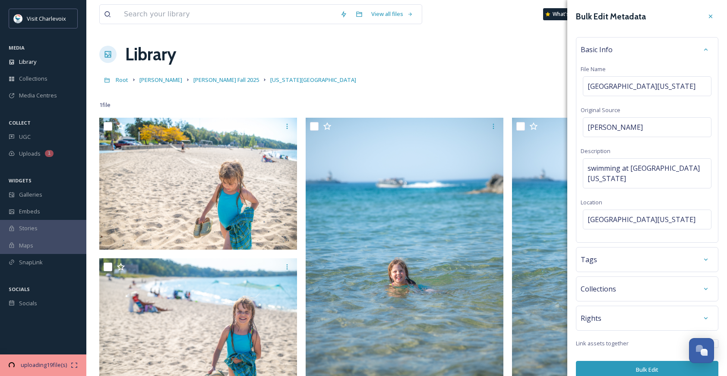
click at [657, 361] on button "Bulk Edit" at bounding box center [647, 370] width 142 height 18
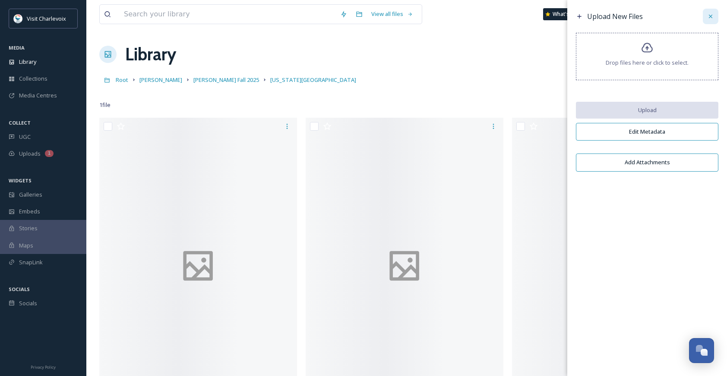
click at [714, 17] on div at bounding box center [711, 17] width 16 height 16
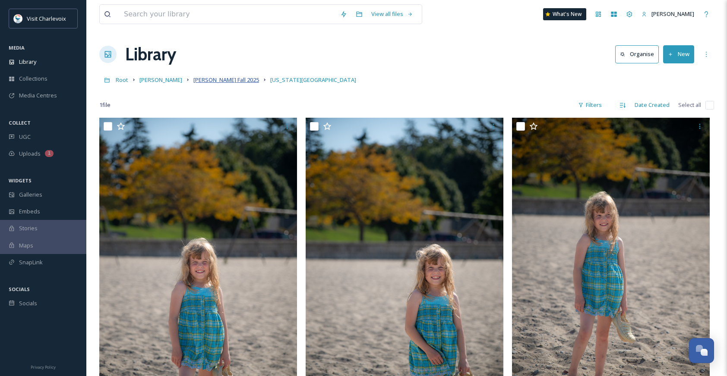
click at [233, 79] on span "[PERSON_NAME] Fall 2025" at bounding box center [226, 80] width 66 height 8
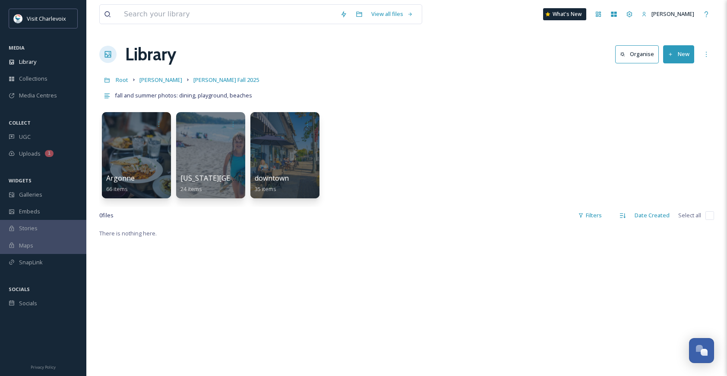
click at [674, 56] on button "New" at bounding box center [678, 54] width 31 height 18
click at [673, 110] on span "Folder" at bounding box center [668, 108] width 16 height 8
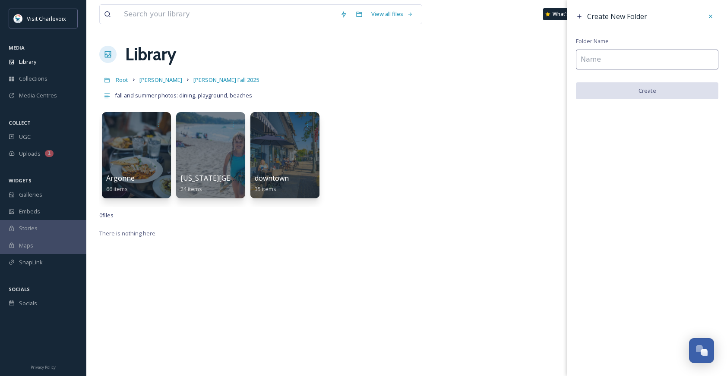
click at [630, 58] on input at bounding box center [647, 60] width 142 height 20
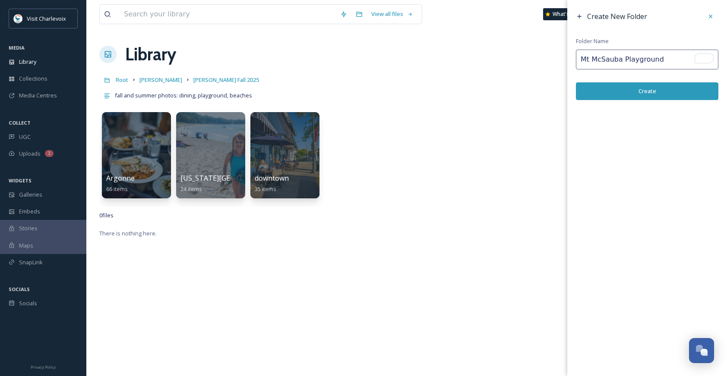
type input "Mt McSauba Playground"
click at [688, 92] on button "Create" at bounding box center [647, 91] width 142 height 18
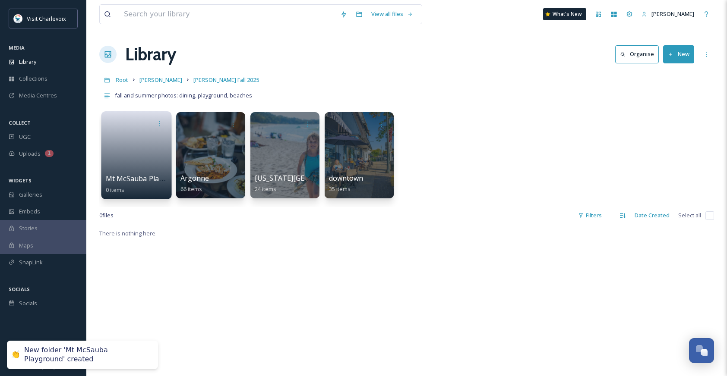
click at [126, 167] on link at bounding box center [137, 153] width 62 height 42
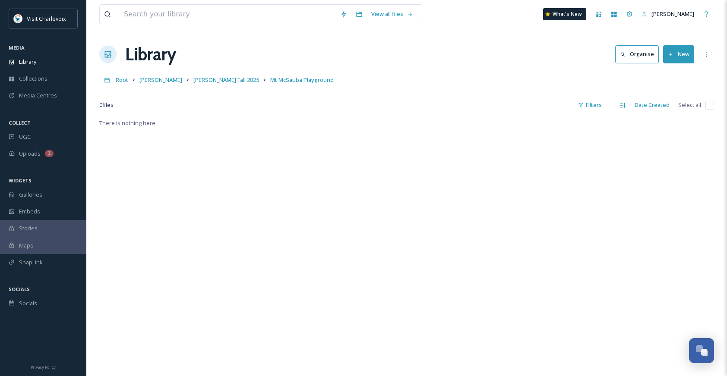
click at [677, 57] on button "New" at bounding box center [678, 54] width 31 height 18
click at [678, 70] on span "File Upload" at bounding box center [674, 74] width 28 height 8
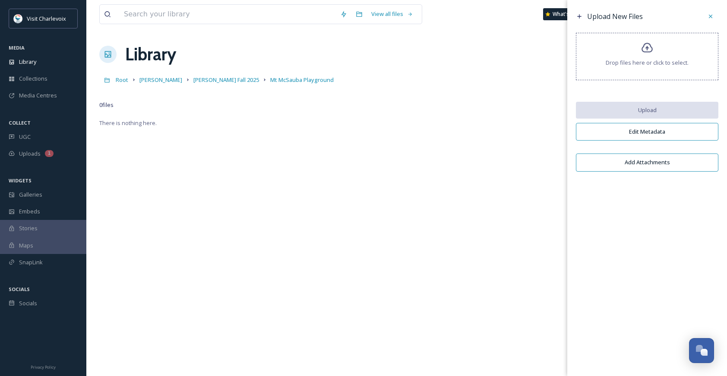
click at [671, 54] on div "Drop files here or click to select." at bounding box center [647, 56] width 142 height 47
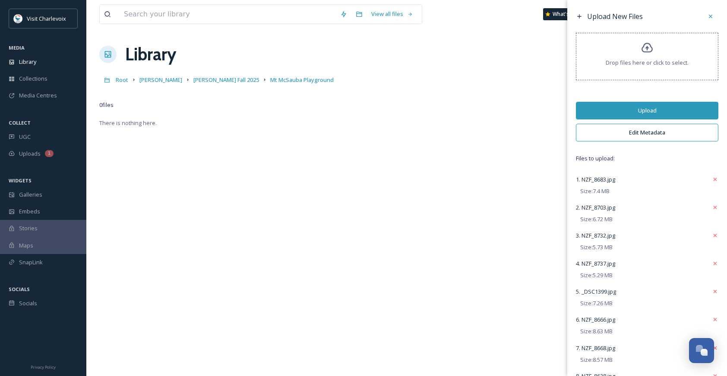
click at [647, 115] on button "Upload" at bounding box center [647, 111] width 142 height 18
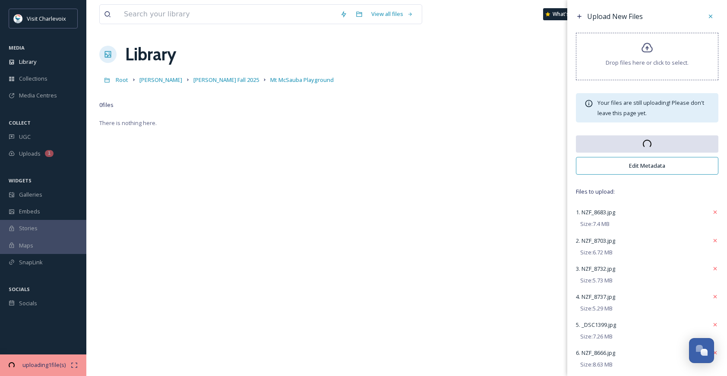
click at [646, 160] on button "Edit Metadata" at bounding box center [647, 166] width 142 height 18
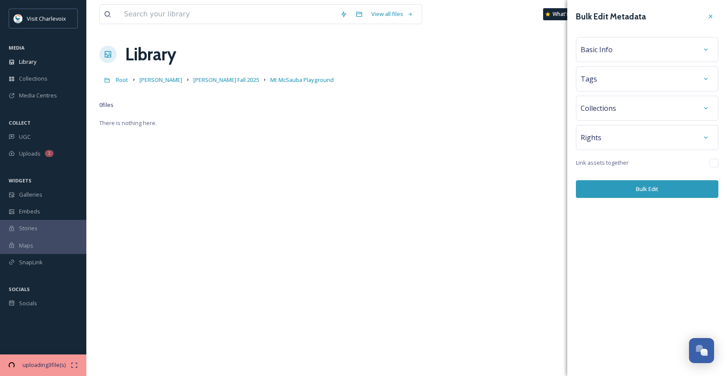
click at [600, 51] on span "Basic Info" at bounding box center [597, 49] width 32 height 10
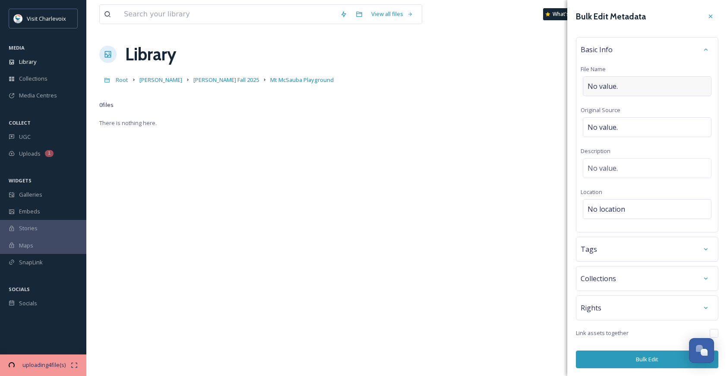
click at [610, 87] on span "No value." at bounding box center [603, 86] width 30 height 10
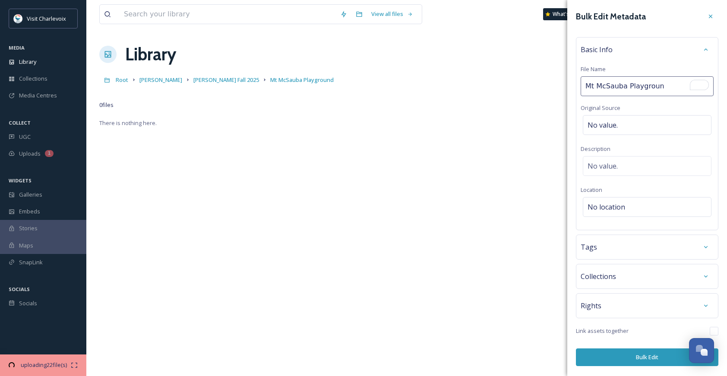
type input "Mt McSauba Playground"
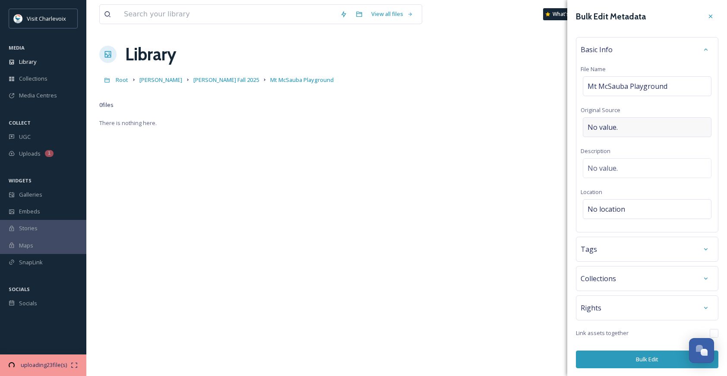
click at [627, 120] on div "No value." at bounding box center [647, 127] width 129 height 20
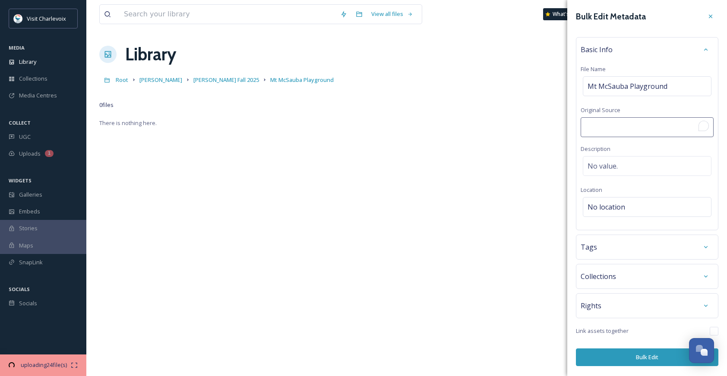
click at [626, 124] on input "To enrich screen reader interactions, please activate Accessibility in Grammarl…" at bounding box center [647, 127] width 133 height 20
type input "[PERSON_NAME]"
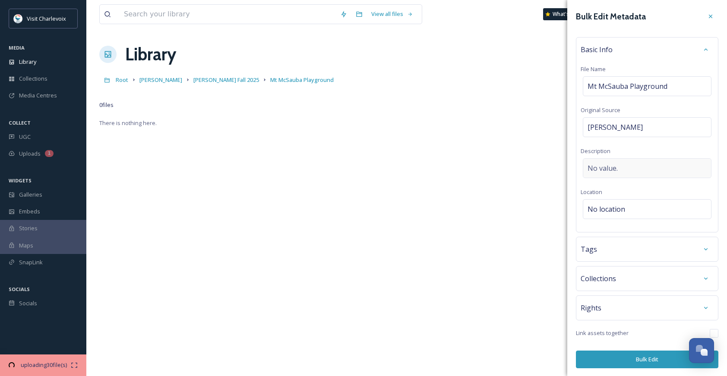
click at [641, 165] on div "No value." at bounding box center [647, 168] width 129 height 20
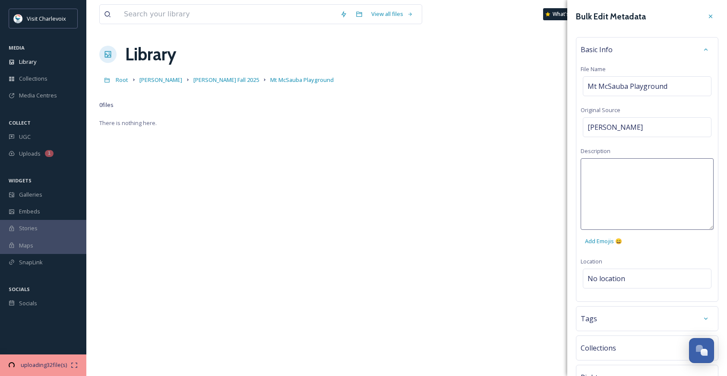
click at [637, 167] on textarea at bounding box center [647, 194] width 133 height 72
type textarea "Playground at Mt McSauba"
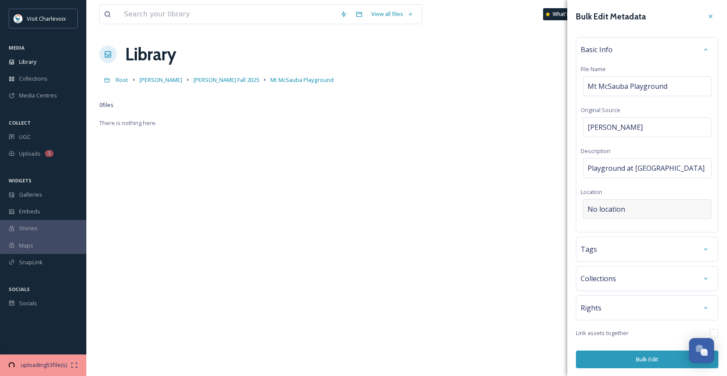
click at [623, 281] on div "Bulk Edit Metadata Basic Info File Name Mt McSauba Playground Original Source D…" at bounding box center [647, 188] width 160 height 377
click at [629, 205] on div "No location" at bounding box center [647, 209] width 129 height 20
click at [629, 205] on input at bounding box center [647, 209] width 128 height 19
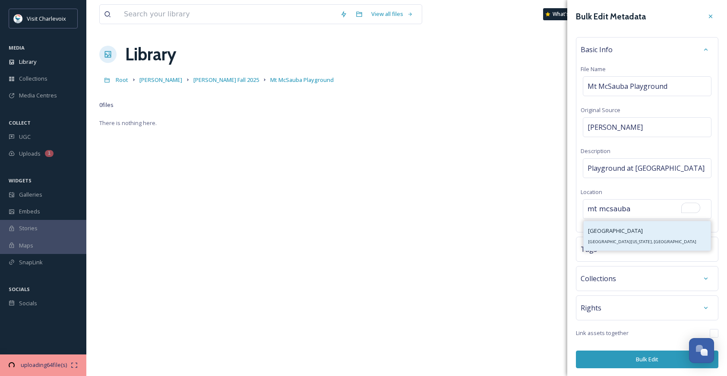
type input "mt mcsauba"
click at [636, 230] on span "Mount McSauba Road" at bounding box center [615, 231] width 55 height 8
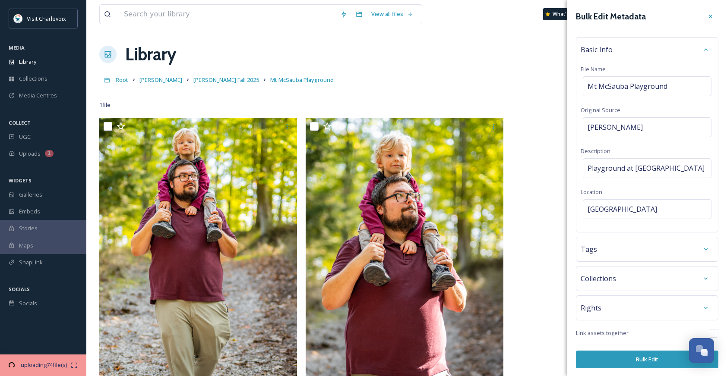
click at [623, 255] on div "Tags" at bounding box center [647, 250] width 133 height 16
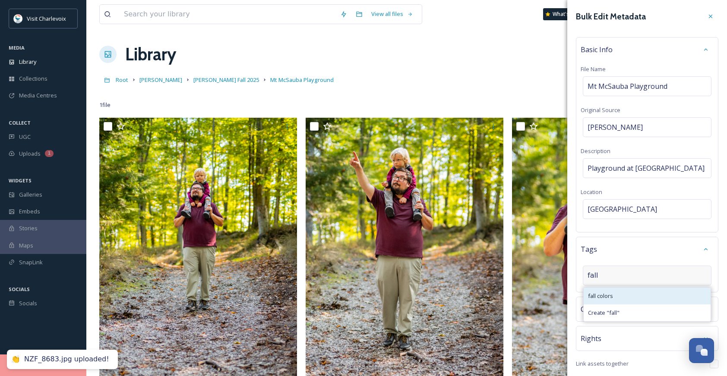
type input "fall"
click at [626, 298] on div "fall colors" at bounding box center [647, 296] width 127 height 17
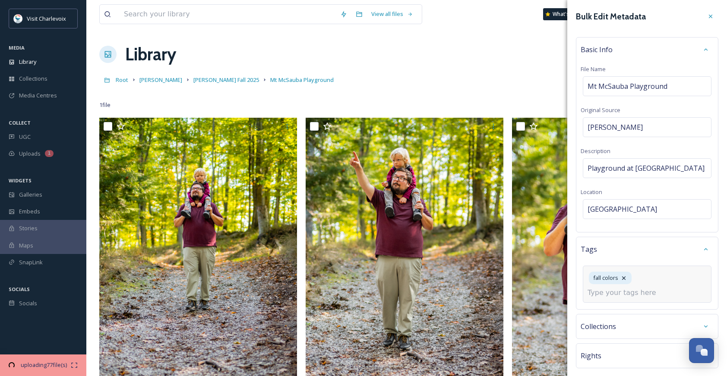
click at [625, 293] on input at bounding box center [631, 293] width 86 height 10
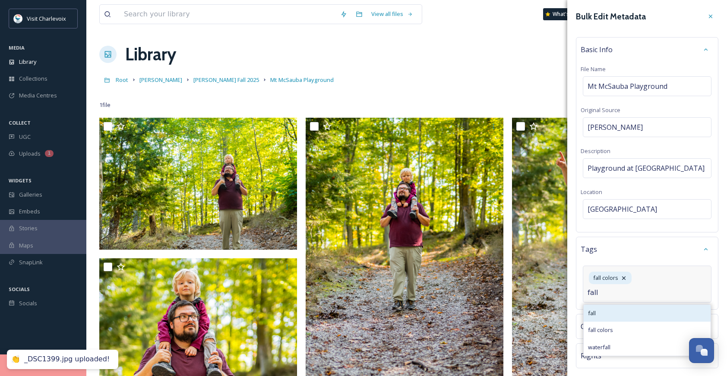
type input "fall"
click at [619, 309] on div "fall" at bounding box center [647, 313] width 127 height 17
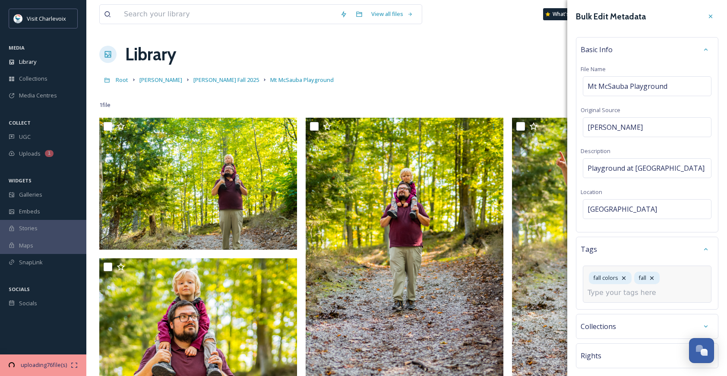
click at [625, 295] on input at bounding box center [631, 293] width 86 height 10
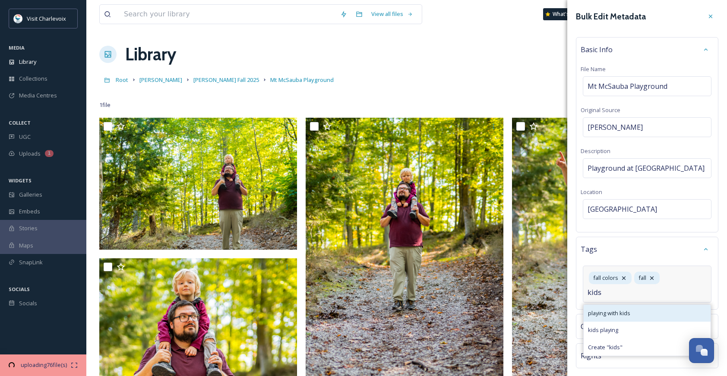
type input "kids"
click at [626, 314] on span "playing with kids" at bounding box center [609, 314] width 42 height 8
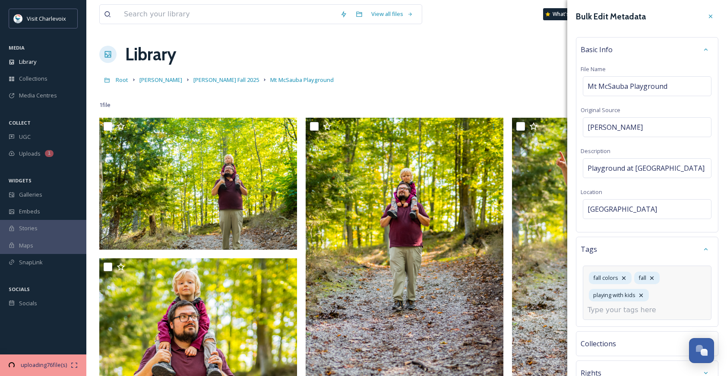
click at [626, 313] on input at bounding box center [631, 310] width 86 height 10
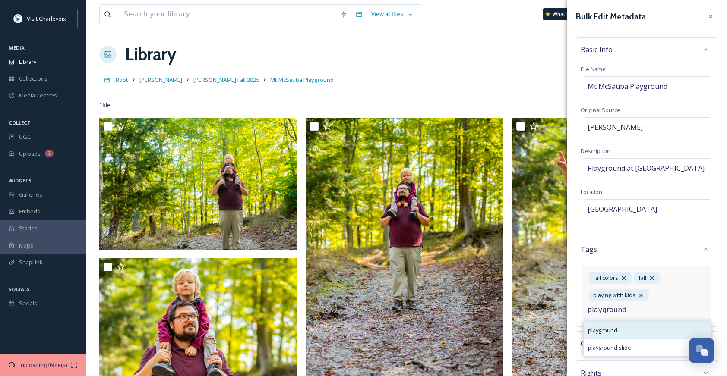
type input "playground"
click at [629, 326] on div "playground" at bounding box center [647, 330] width 127 height 17
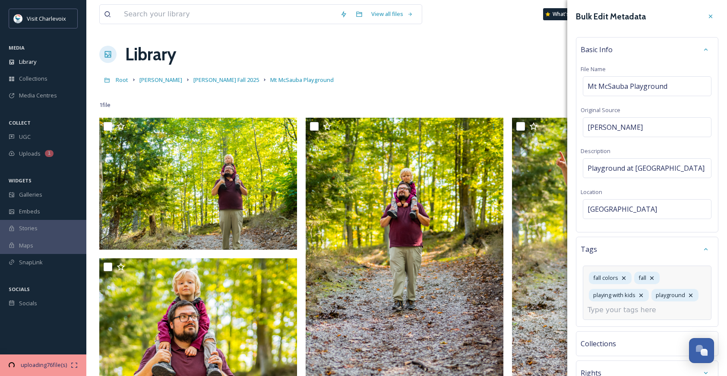
click at [609, 311] on input at bounding box center [631, 310] width 86 height 10
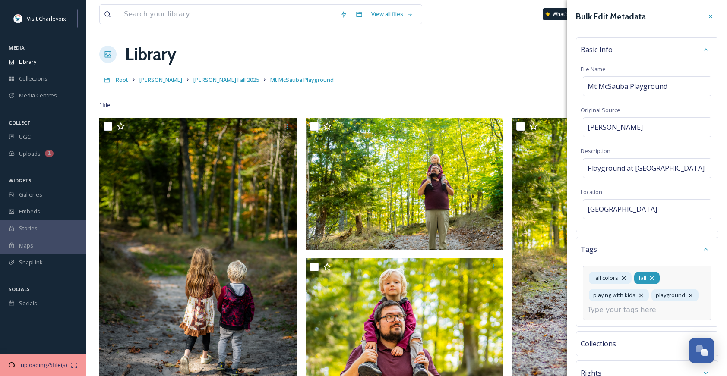
scroll to position [66, 0]
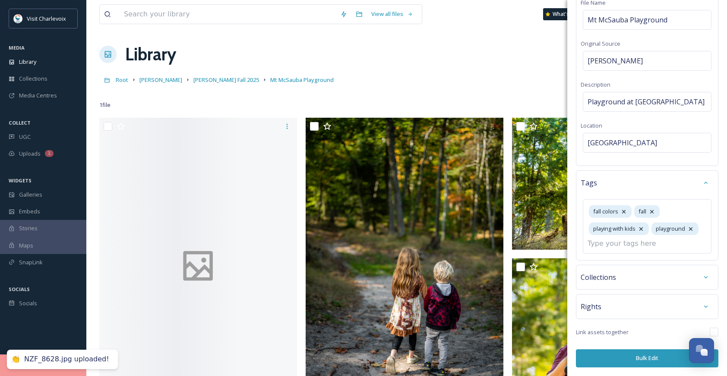
click at [603, 358] on button "Bulk Edit" at bounding box center [647, 359] width 142 height 18
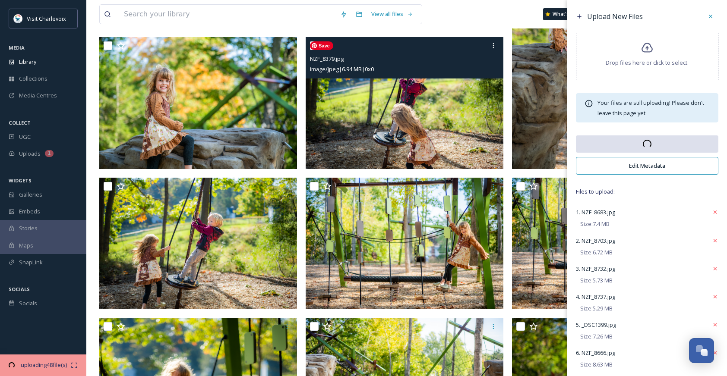
scroll to position [0, 0]
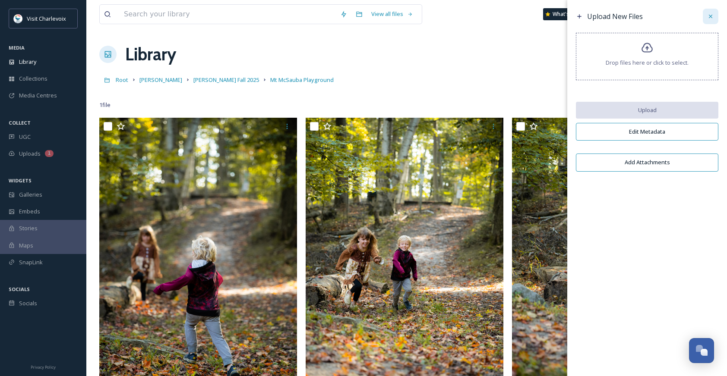
click at [716, 17] on div at bounding box center [711, 17] width 16 height 16
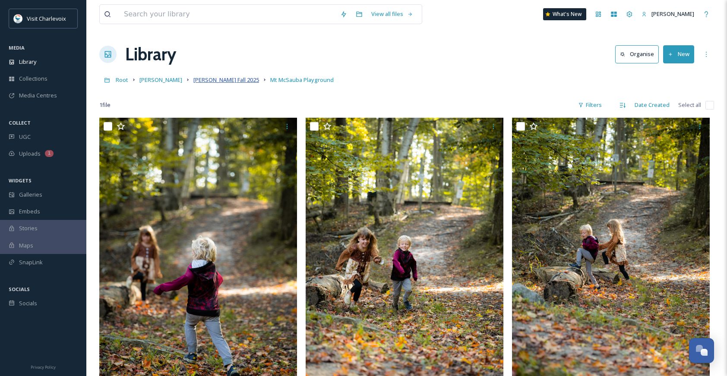
click at [244, 78] on span "[PERSON_NAME] Fall 2025" at bounding box center [226, 80] width 66 height 8
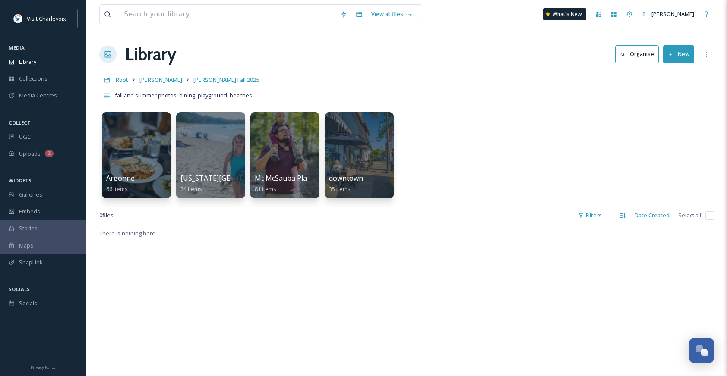
click at [686, 55] on button "New" at bounding box center [678, 54] width 31 height 18
click at [676, 107] on span "Folder" at bounding box center [668, 108] width 16 height 8
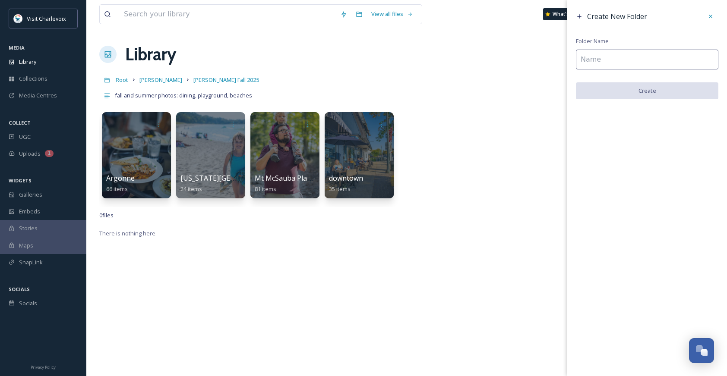
click at [625, 60] on input at bounding box center [647, 60] width 142 height 20
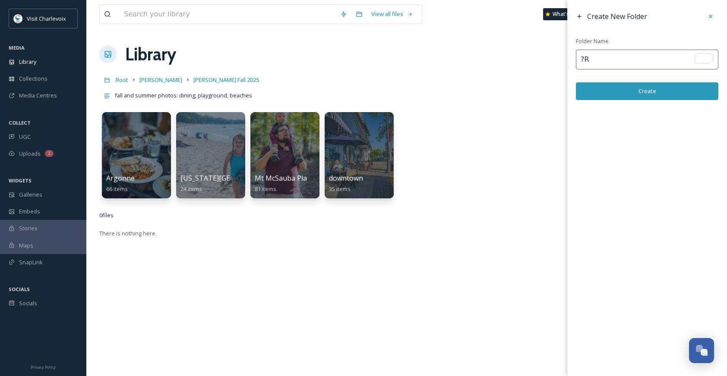
type input "?"
type input "Royal Farms"
click at [685, 95] on button "Create" at bounding box center [647, 91] width 142 height 18
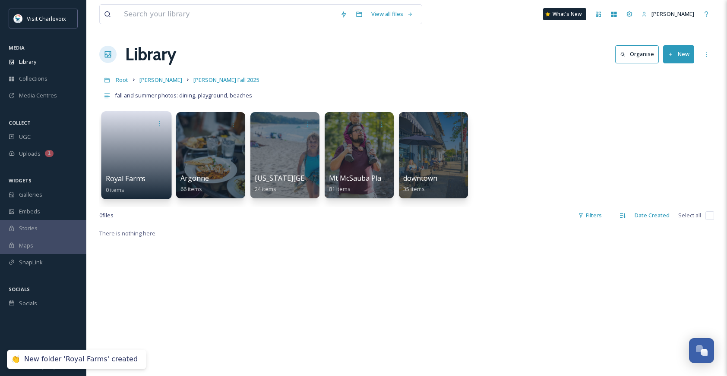
click at [132, 157] on link at bounding box center [137, 153] width 62 height 42
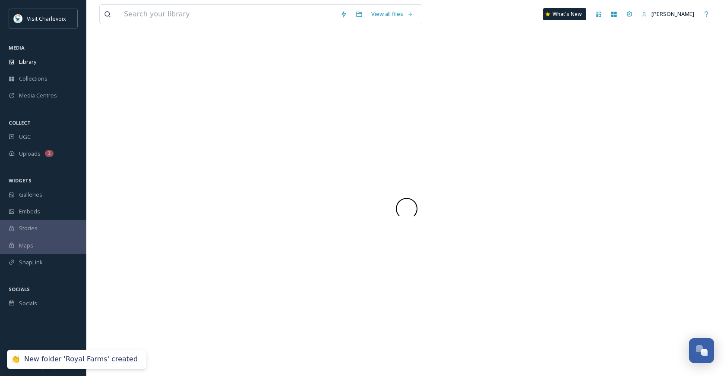
click at [132, 157] on div at bounding box center [406, 208] width 615 height 335
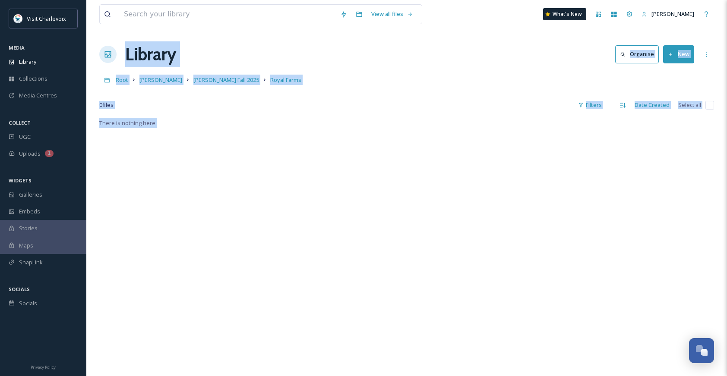
click at [692, 56] on button "New" at bounding box center [678, 54] width 31 height 18
click at [685, 73] on span "File Upload" at bounding box center [674, 74] width 28 height 8
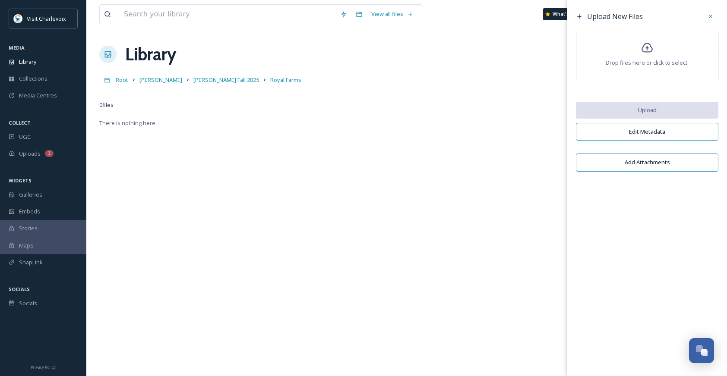
click at [654, 52] on div "Drop files here or click to select." at bounding box center [647, 56] width 142 height 47
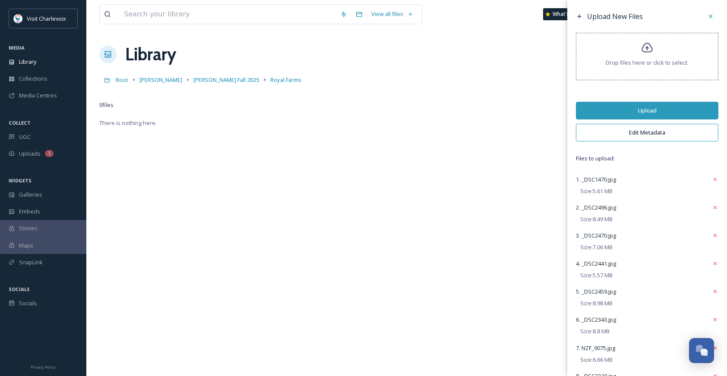
click at [621, 107] on button "Upload" at bounding box center [647, 111] width 142 height 18
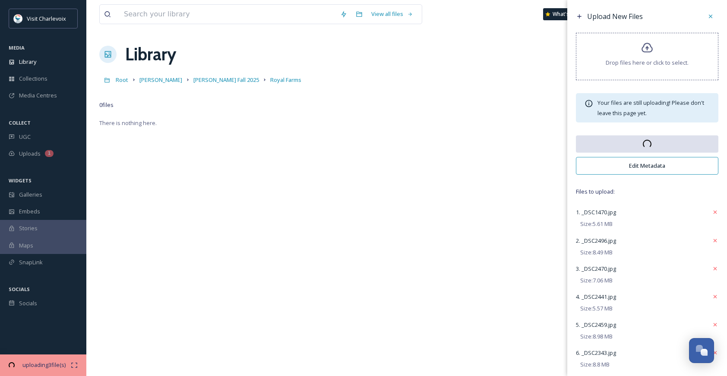
click at [632, 162] on button "Edit Metadata" at bounding box center [647, 166] width 142 height 18
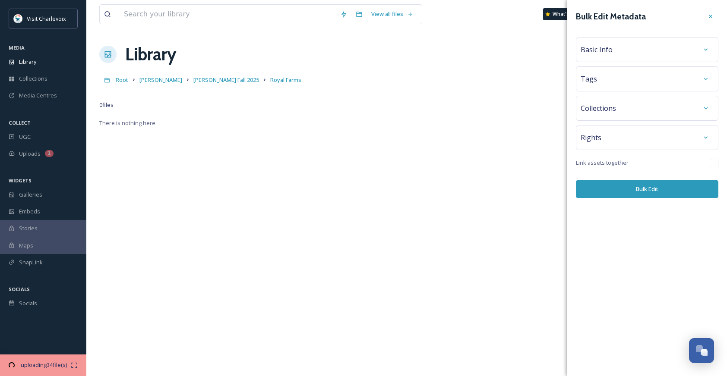
click at [669, 41] on div "Basic Info" at bounding box center [647, 49] width 142 height 25
click at [670, 51] on div "Basic Info" at bounding box center [647, 50] width 133 height 16
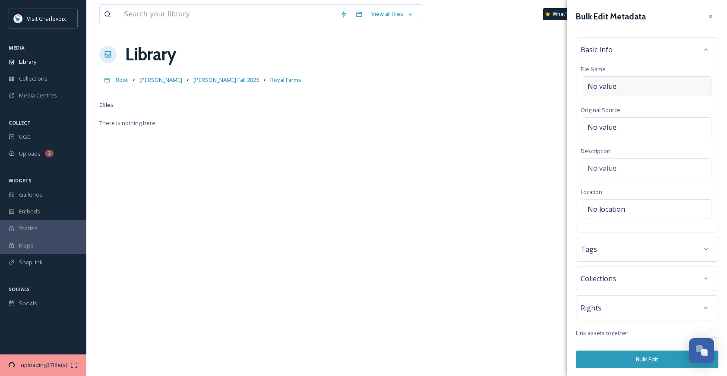
click at [630, 81] on div "No value." at bounding box center [647, 86] width 129 height 20
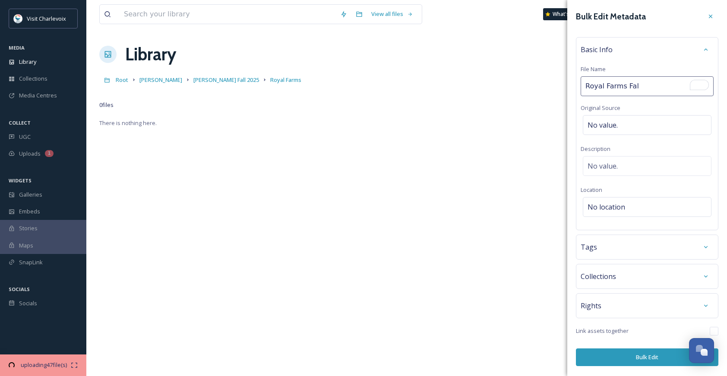
type input "Royal Farms Fall"
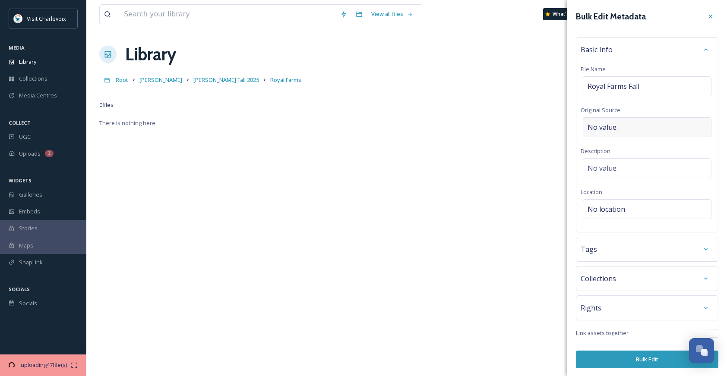
click at [611, 128] on span "No value." at bounding box center [603, 127] width 30 height 10
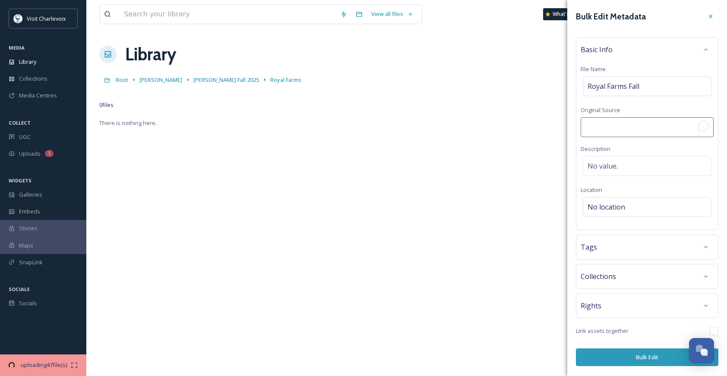
type input "f"
type input "[PERSON_NAME]"
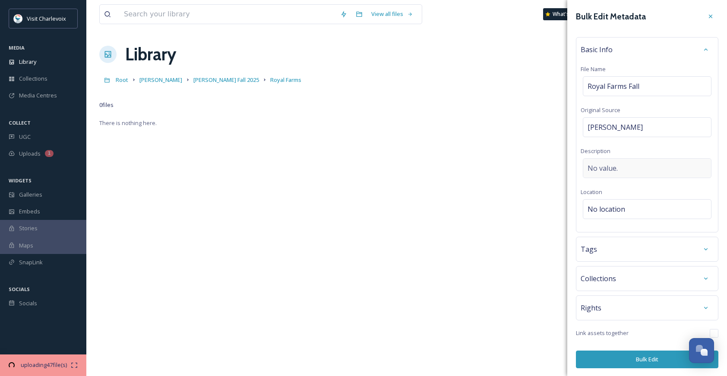
click at [635, 168] on div "No value." at bounding box center [647, 168] width 129 height 20
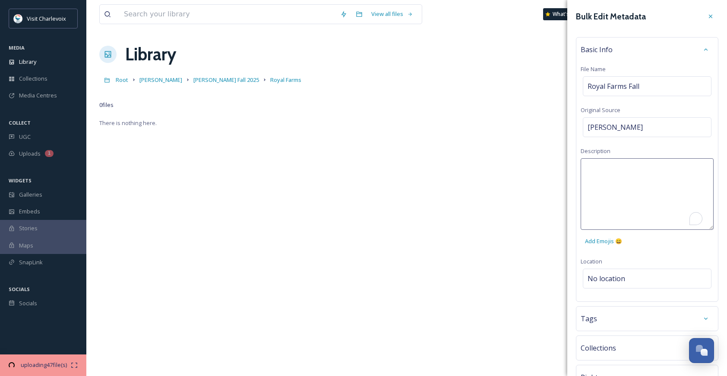
click at [635, 168] on textarea "To enrich screen reader interactions, please activate Accessibility in Grammarl…" at bounding box center [647, 194] width 133 height 72
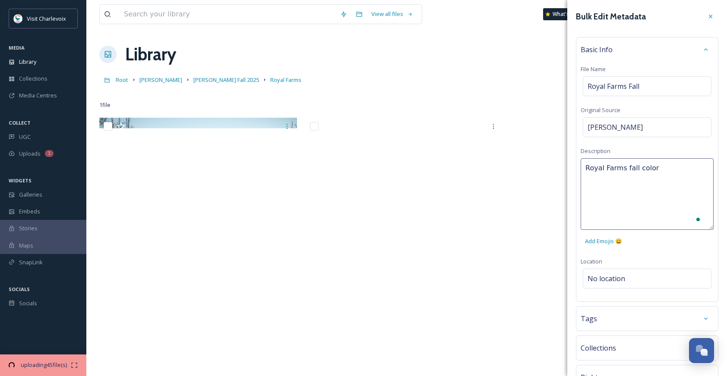
type textarea "Royal Farms fall colors"
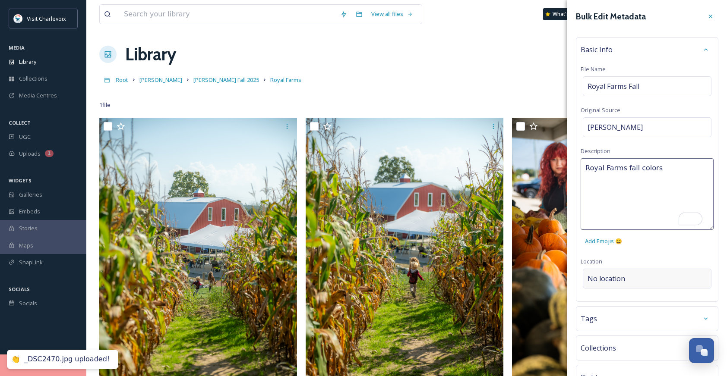
click at [635, 278] on div "Bulk Edit Metadata Basic Info File Name Royal Farms Fall Original Source [PERSO…" at bounding box center [647, 223] width 160 height 447
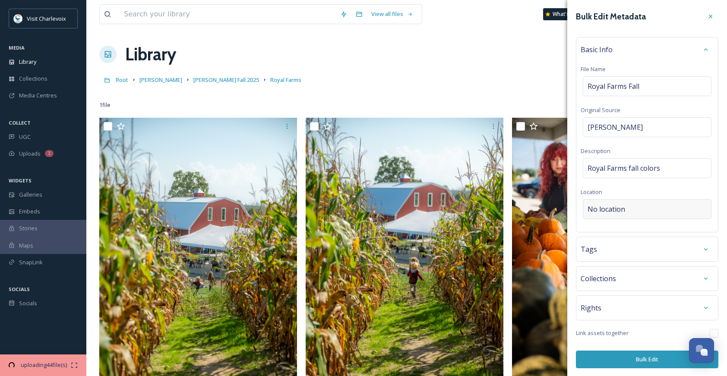
click at [616, 213] on span "No location" at bounding box center [607, 209] width 38 height 10
click at [616, 212] on input "To enrich screen reader interactions, please activate Accessibility in Grammarl…" at bounding box center [647, 209] width 128 height 19
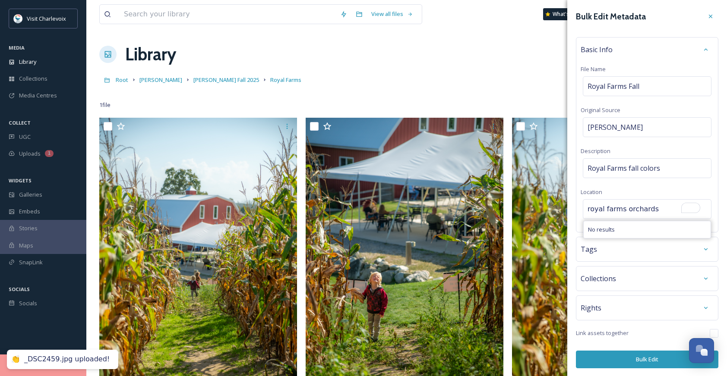
click at [622, 210] on input "royal farms orchards" at bounding box center [647, 209] width 128 height 19
click at [656, 209] on input "royal farms orchards" at bounding box center [647, 209] width 128 height 19
drag, startPoint x: 656, startPoint y: 209, endPoint x: 638, endPoint y: 208, distance: 17.3
click at [638, 208] on input "royal farms orchards" at bounding box center [647, 209] width 128 height 19
type input "royal farms"
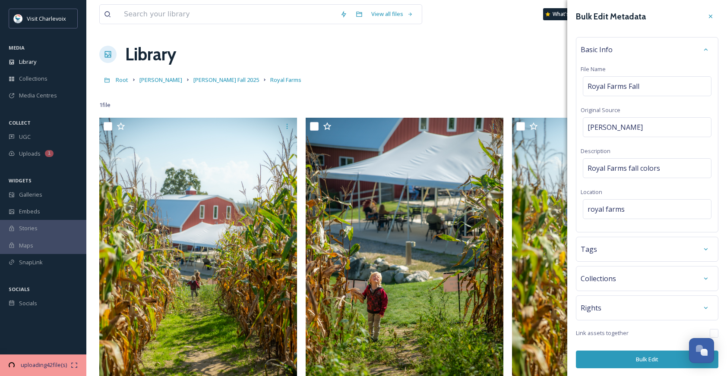
click at [657, 245] on div "Tags" at bounding box center [647, 250] width 133 height 16
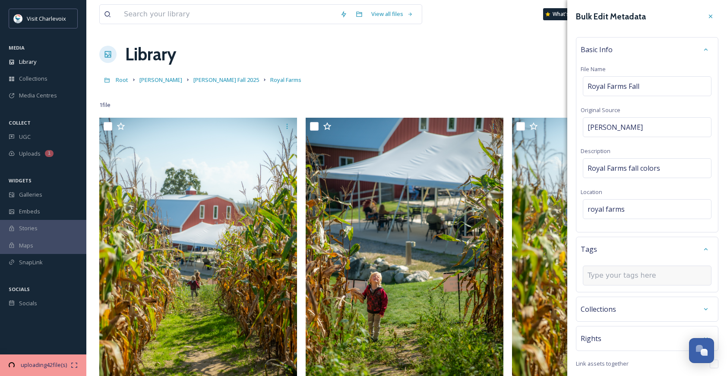
click at [646, 275] on input at bounding box center [631, 276] width 86 height 10
type input "corn maze"
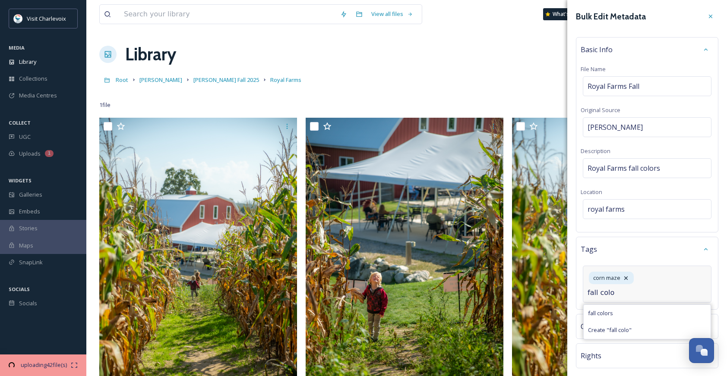
type input "fall color"
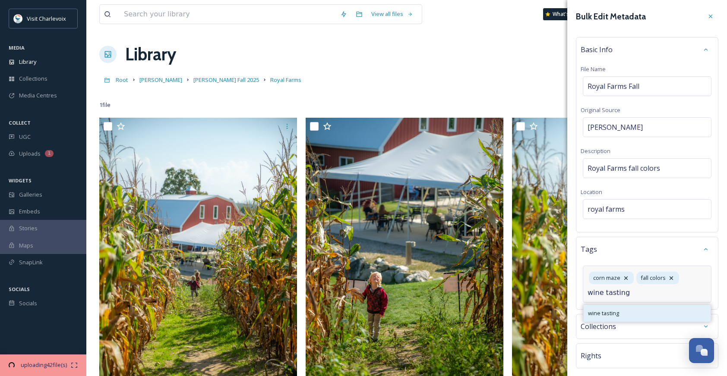
type input "wine tasting"
click at [639, 312] on div "wine tasting" at bounding box center [647, 313] width 127 height 17
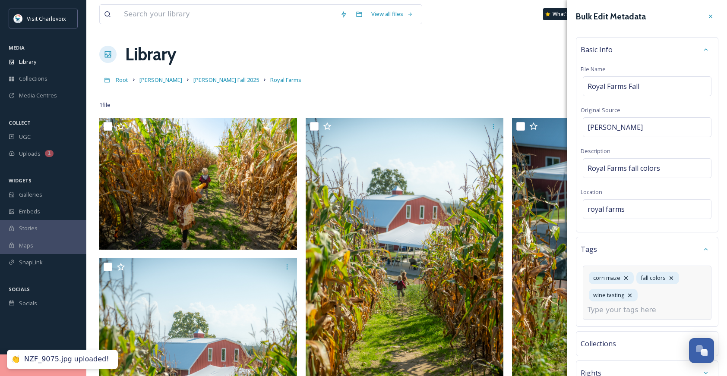
click at [657, 311] on input at bounding box center [631, 310] width 86 height 10
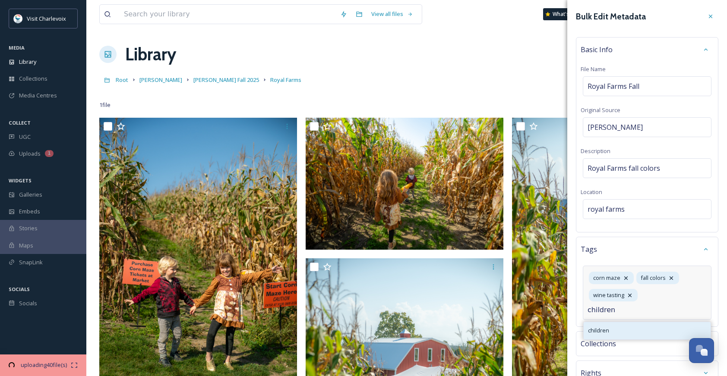
type input "children"
click at [623, 328] on div "children" at bounding box center [647, 330] width 127 height 17
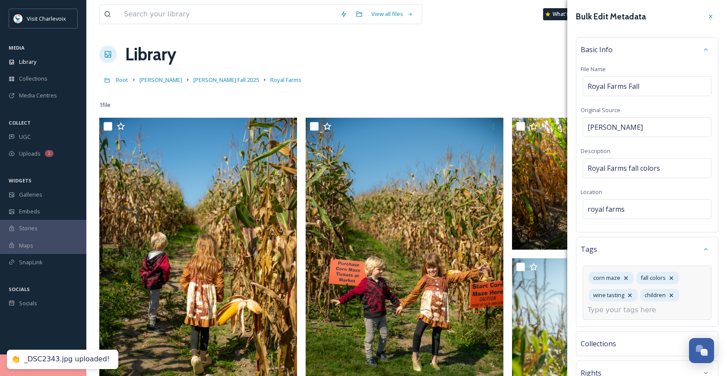
click at [620, 313] on input at bounding box center [631, 310] width 86 height 10
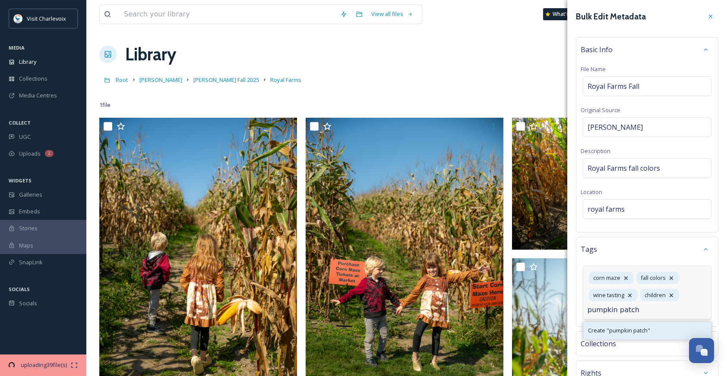
type input "pumpkin patch"
click at [626, 333] on span "Create " pumpkin patch "" at bounding box center [619, 331] width 62 height 8
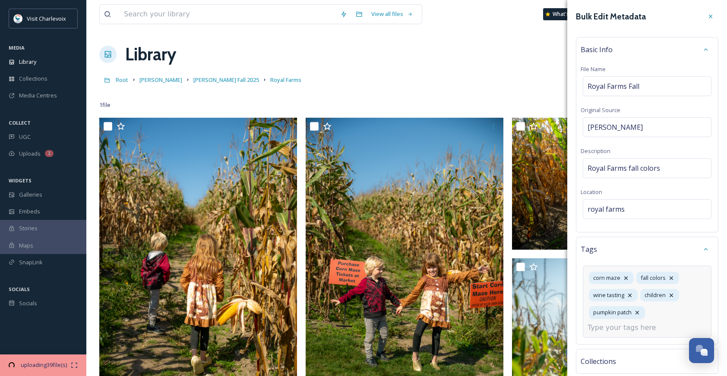
scroll to position [84, 0]
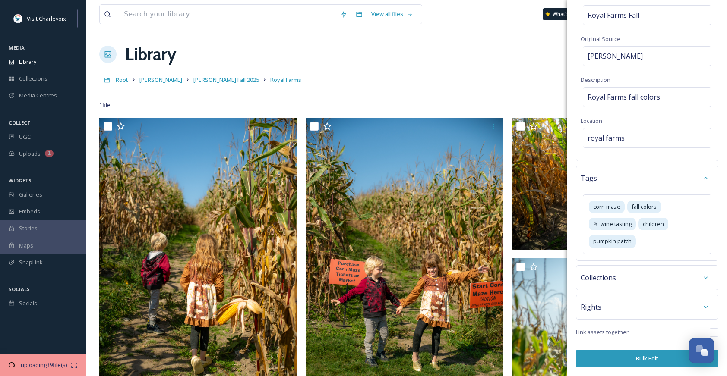
click at [652, 363] on button "Bulk Edit" at bounding box center [647, 359] width 142 height 18
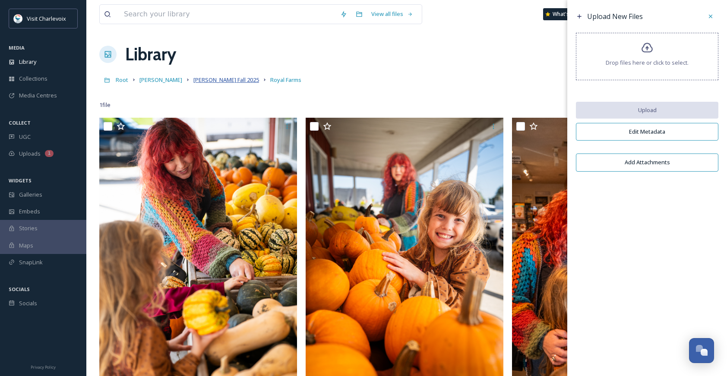
click at [220, 81] on span "[PERSON_NAME] Fall 2025" at bounding box center [226, 80] width 66 height 8
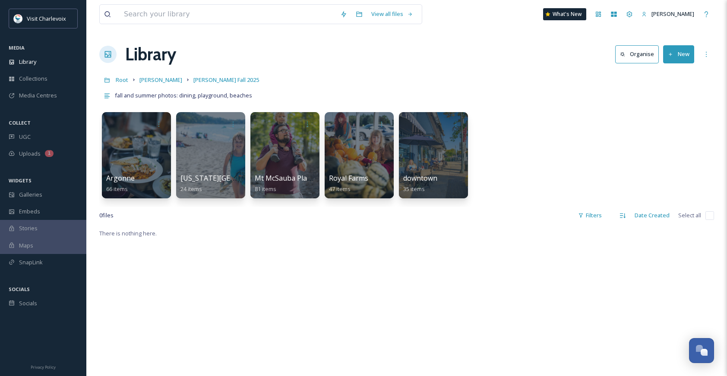
click at [683, 54] on button "New" at bounding box center [678, 54] width 31 height 18
click at [676, 111] on span "Folder" at bounding box center [668, 108] width 16 height 8
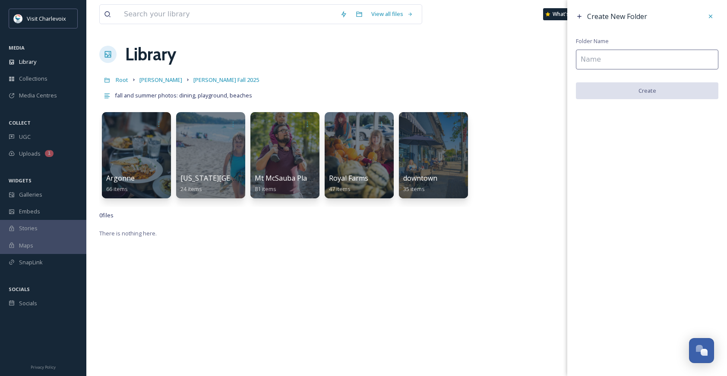
click at [594, 60] on input at bounding box center [647, 60] width 142 height 20
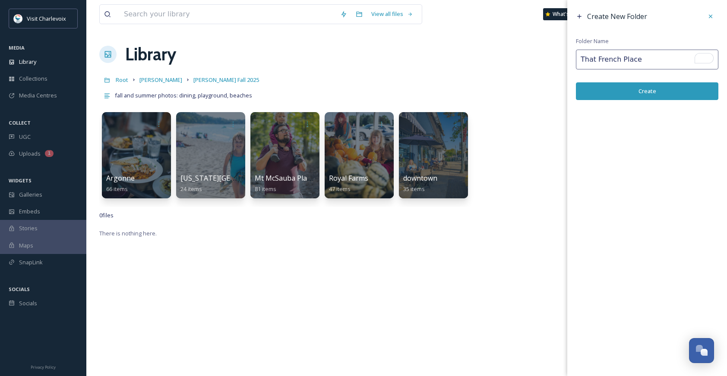
type input "That French Place"
click at [664, 91] on button "Create" at bounding box center [647, 91] width 142 height 18
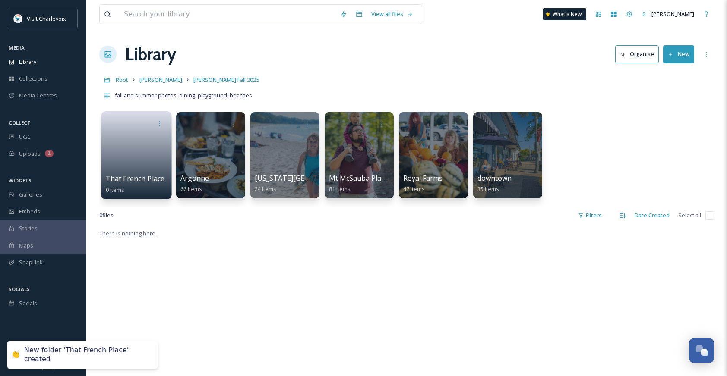
click at [144, 152] on link at bounding box center [137, 153] width 62 height 42
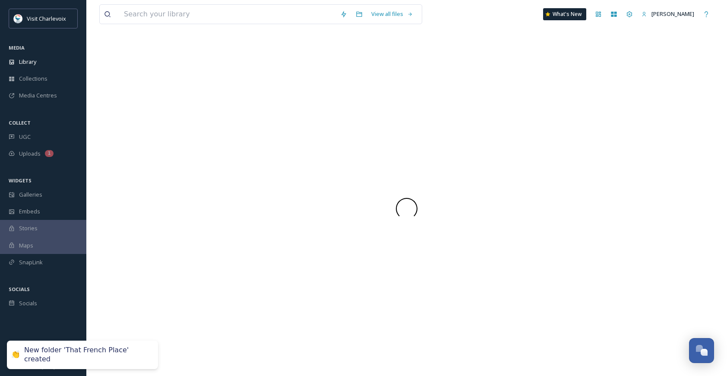
click at [144, 152] on div at bounding box center [406, 208] width 615 height 335
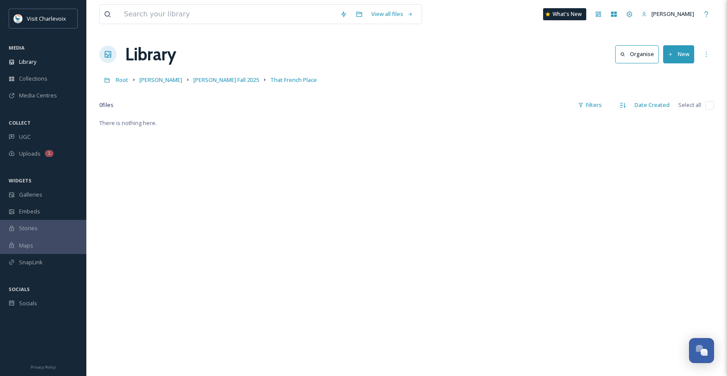
click at [429, 222] on div "There is nothing here." at bounding box center [406, 306] width 615 height 376
click at [680, 59] on button "New" at bounding box center [678, 54] width 31 height 18
click at [676, 76] on span "File Upload" at bounding box center [674, 74] width 28 height 8
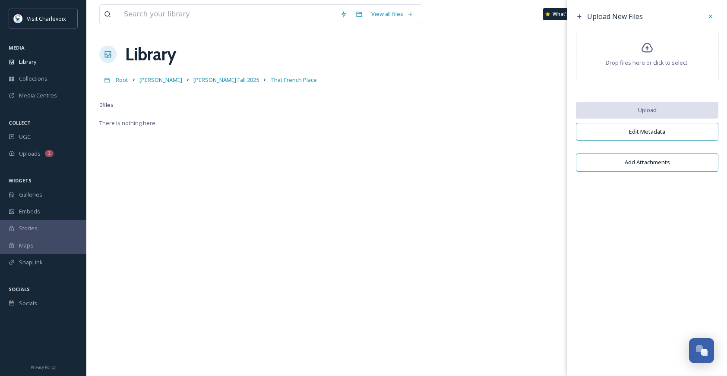
click at [668, 64] on span "Drop files here or click to select." at bounding box center [647, 63] width 83 height 8
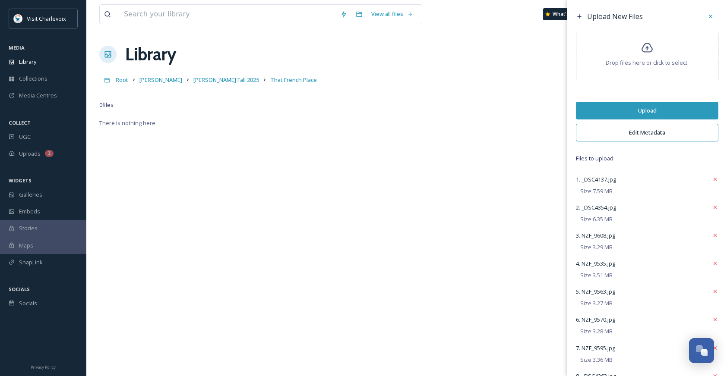
click at [646, 110] on button "Upload" at bounding box center [647, 111] width 142 height 18
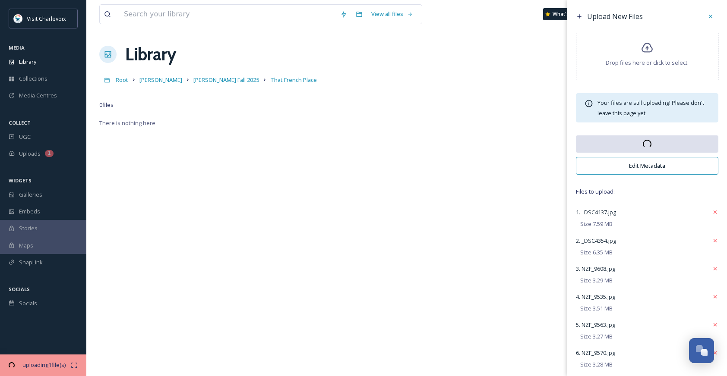
click at [651, 164] on button "Edit Metadata" at bounding box center [647, 166] width 142 height 18
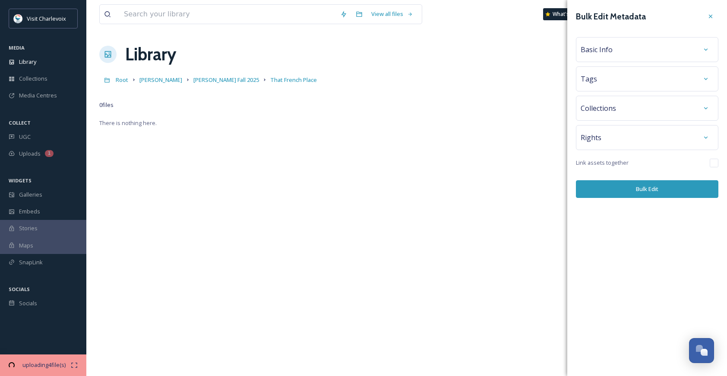
click at [618, 53] on div "Basic Info" at bounding box center [647, 50] width 133 height 16
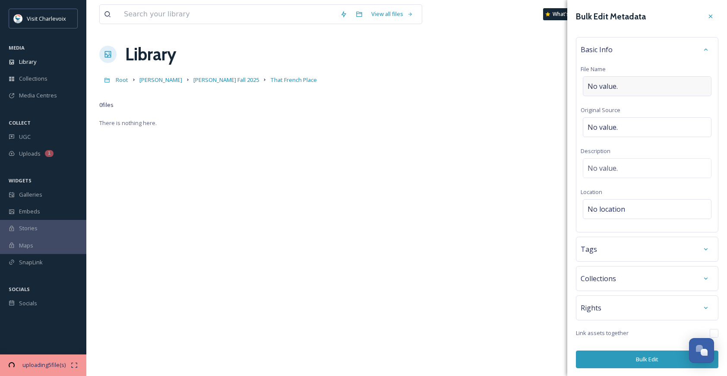
click at [620, 85] on div "No value." at bounding box center [647, 86] width 129 height 20
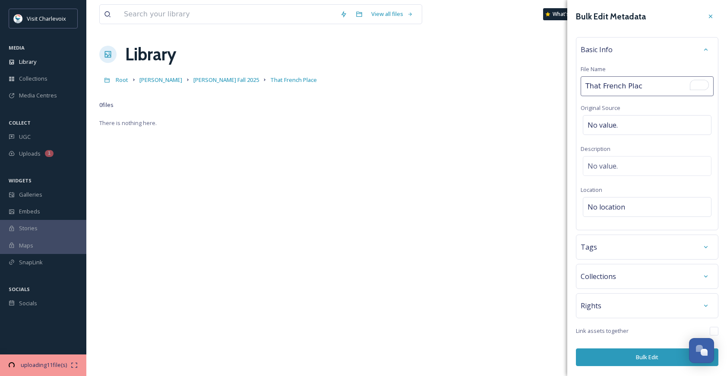
type input "That French Place"
click at [621, 126] on div "No value." at bounding box center [647, 125] width 129 height 20
type input "[PERSON_NAME]"
click at [666, 162] on div "No value." at bounding box center [647, 166] width 129 height 20
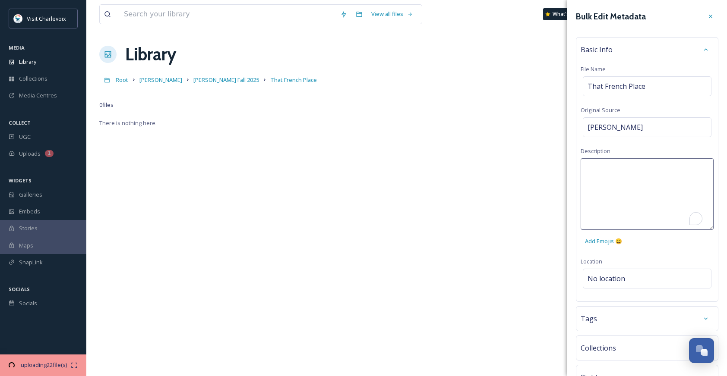
click at [658, 171] on textarea "To enrich screen reader interactions, please activate Accessibility in Grammarl…" at bounding box center [647, 194] width 133 height 72
type textarea "That French Place"
click at [631, 278] on div "Bulk Edit Metadata Basic Info File Name That French Place Original Source [PERS…" at bounding box center [647, 223] width 160 height 447
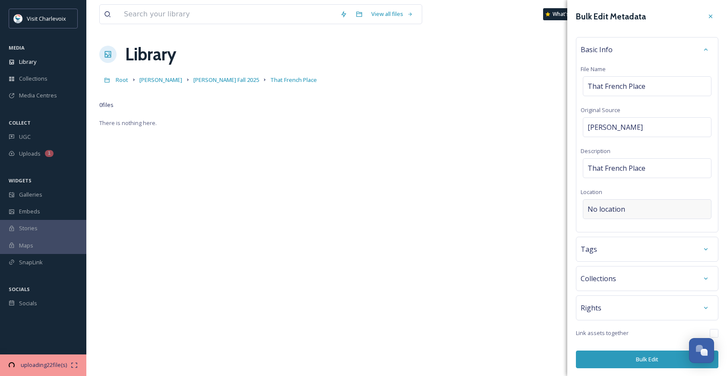
click at [628, 212] on div "No location" at bounding box center [647, 209] width 129 height 20
click at [628, 212] on input at bounding box center [647, 209] width 128 height 19
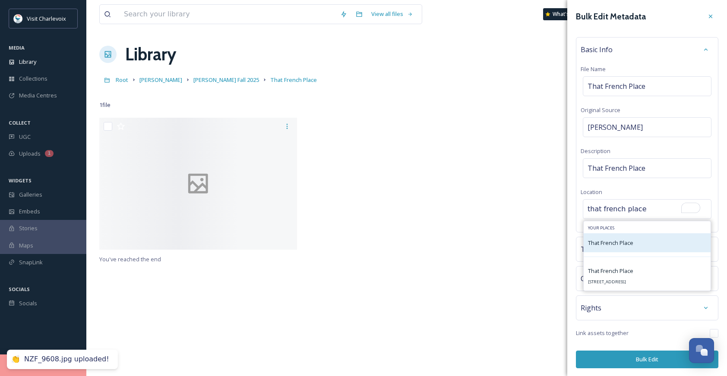
type input "that french place"
click at [629, 239] on div "That French Place" at bounding box center [610, 243] width 45 height 10
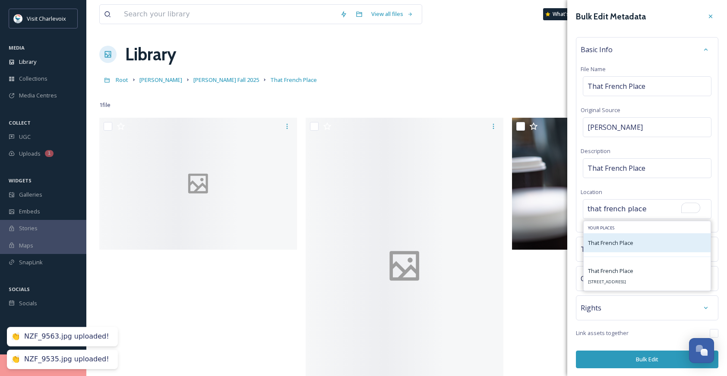
click at [619, 243] on span "That French Place" at bounding box center [610, 243] width 45 height 8
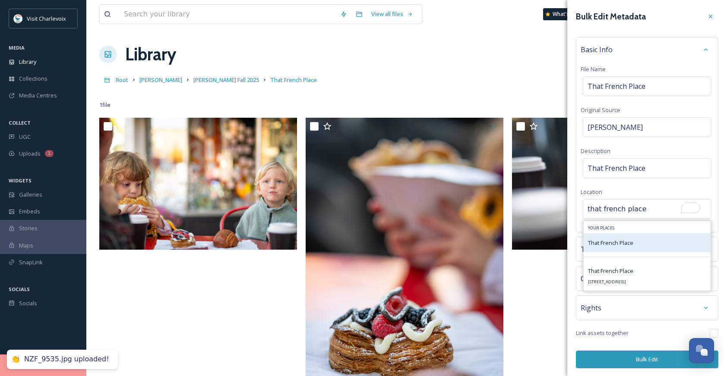
click at [667, 247] on div "That French Place" at bounding box center [647, 243] width 127 height 19
click at [664, 244] on div "That French Place" at bounding box center [647, 243] width 127 height 19
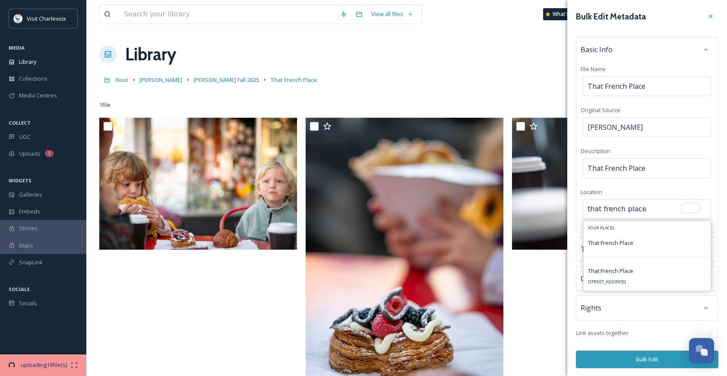
click at [719, 191] on div "Bulk Edit Metadata Basic Info File Name That French Place Original Source [PERS…" at bounding box center [647, 188] width 160 height 377
click at [644, 215] on div "No location" at bounding box center [647, 209] width 129 height 20
click at [614, 245] on span "That French Place" at bounding box center [610, 243] width 45 height 8
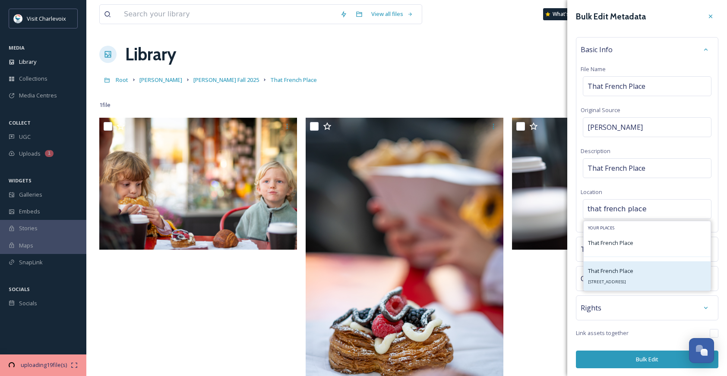
click at [618, 276] on div "That [GEOGRAPHIC_DATA][STREET_ADDRESS][GEOGRAPHIC_DATA]" at bounding box center [610, 276] width 45 height 21
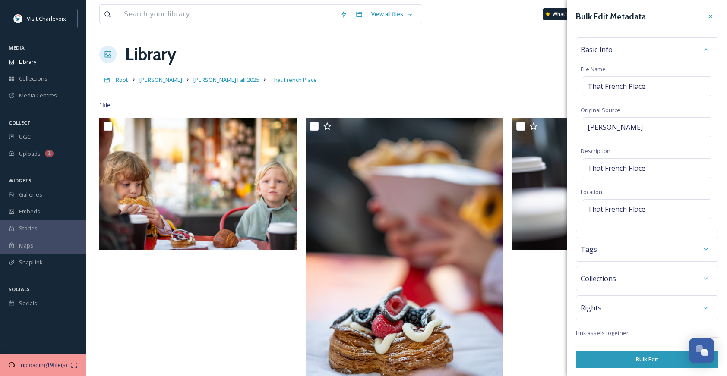
click at [621, 255] on div "Tags" at bounding box center [647, 250] width 133 height 16
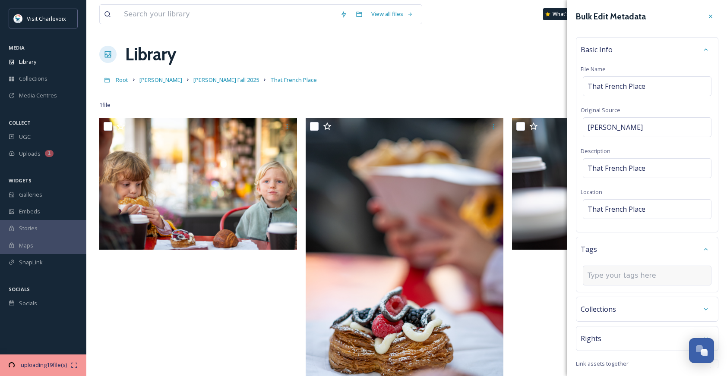
click at [622, 275] on input at bounding box center [631, 276] width 86 height 10
type input "T"
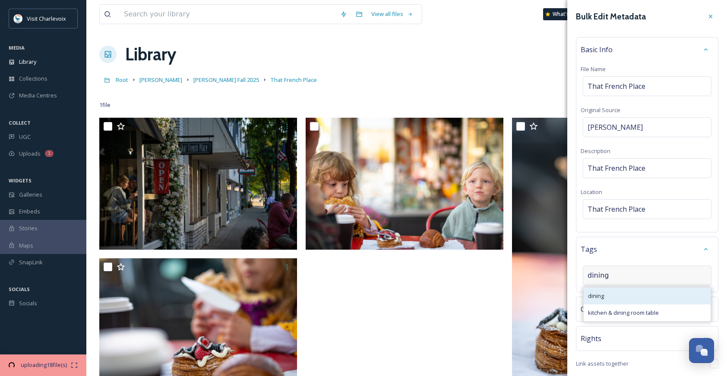
type input "dining"
click at [617, 297] on div "dining" at bounding box center [647, 296] width 127 height 17
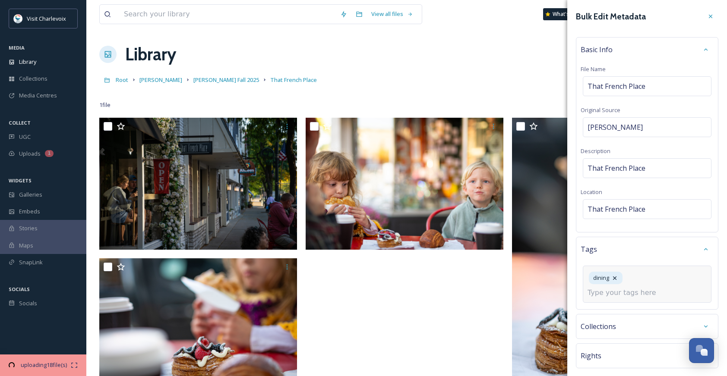
click at [650, 288] on input at bounding box center [631, 293] width 86 height 10
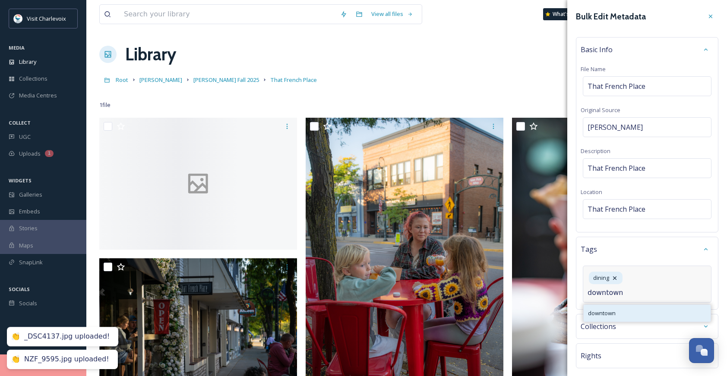
type input "downtown"
click at [624, 305] on div "downtown" at bounding box center [647, 313] width 127 height 17
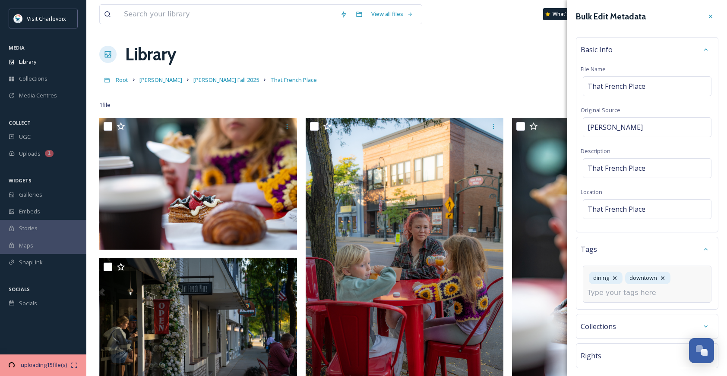
click at [648, 295] on input at bounding box center [631, 293] width 86 height 10
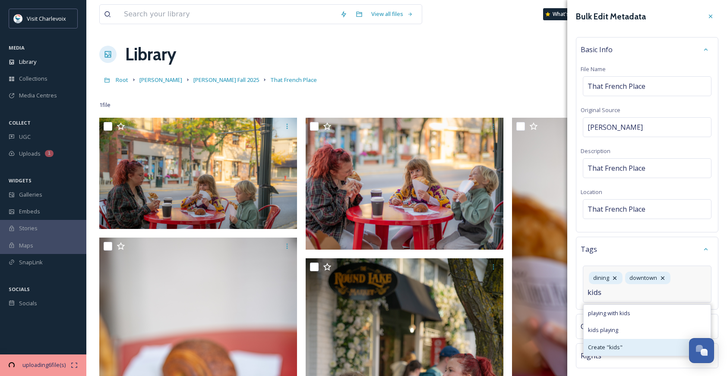
type input "kids"
click at [613, 349] on span "Create " kids "" at bounding box center [605, 348] width 35 height 8
click at [647, 297] on input at bounding box center [631, 293] width 86 height 10
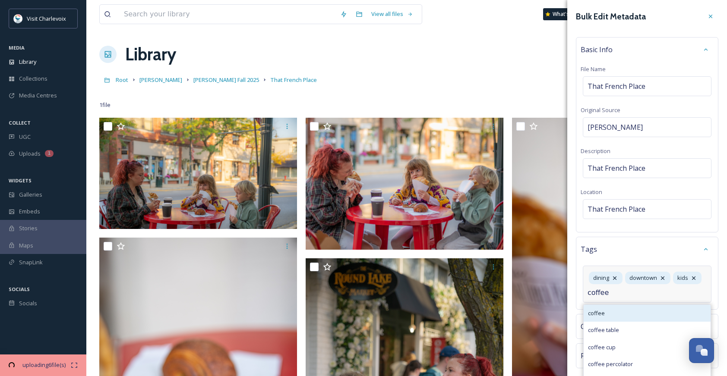
type input "coffee"
click at [637, 319] on div "coffee" at bounding box center [647, 313] width 127 height 17
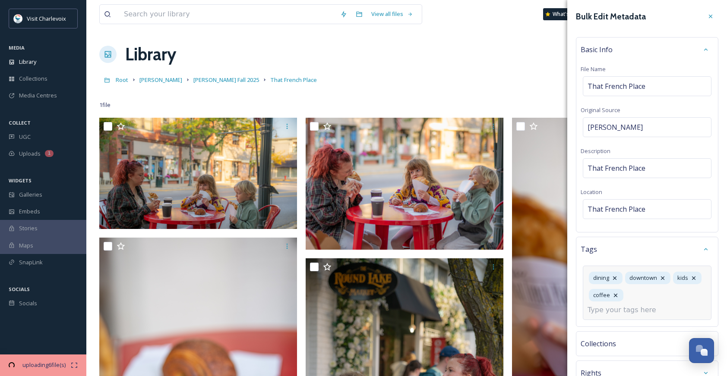
click at [665, 312] on div "dining downtown kids coffee" at bounding box center [647, 293] width 129 height 54
click at [638, 314] on input at bounding box center [631, 310] width 86 height 10
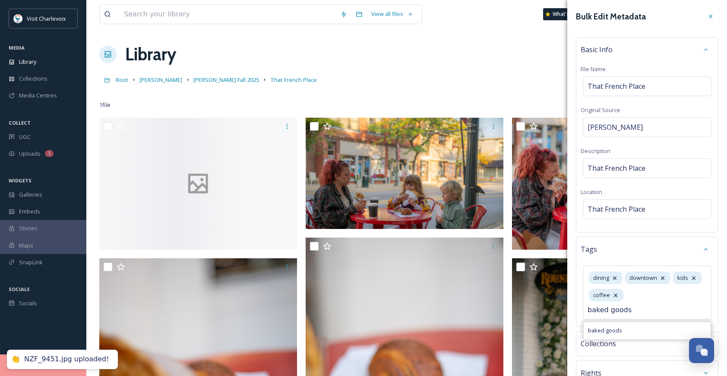
type input "baked goods"
click at [635, 331] on div "baked goods" at bounding box center [647, 330] width 127 height 17
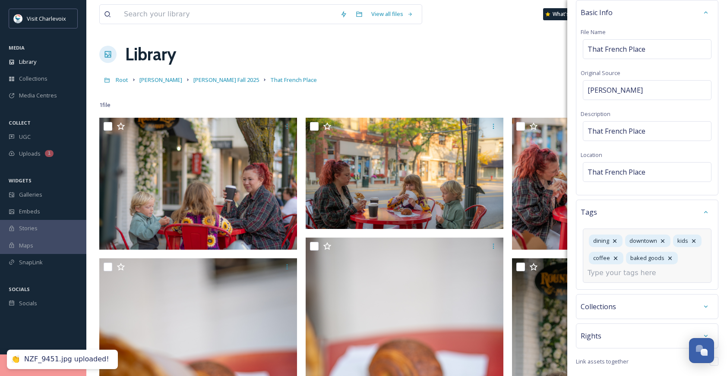
scroll to position [84, 0]
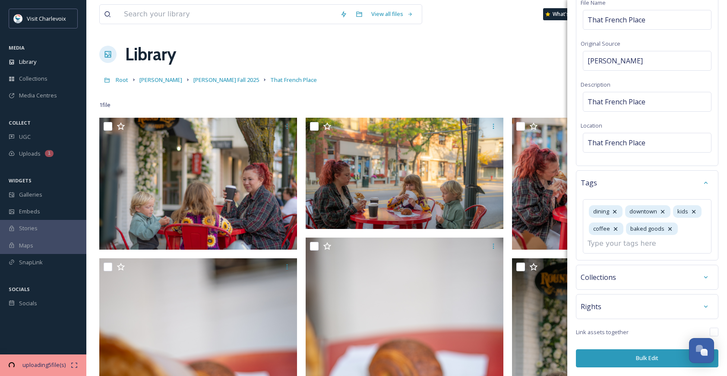
click at [626, 357] on button "Bulk Edit" at bounding box center [647, 359] width 142 height 18
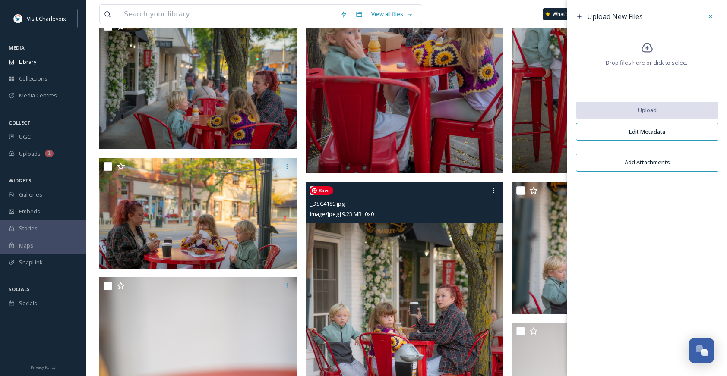
scroll to position [306, 0]
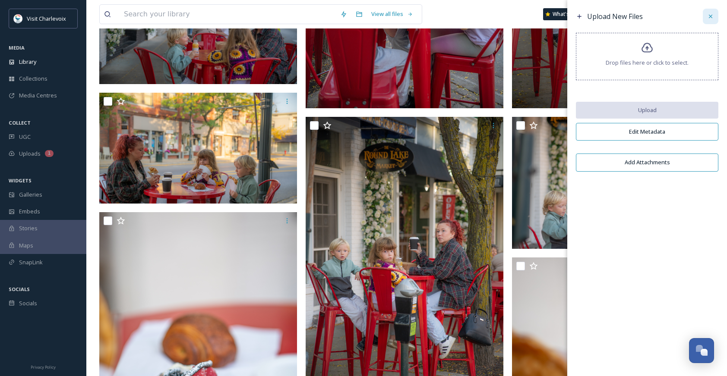
click at [711, 18] on icon at bounding box center [710, 16] width 7 height 7
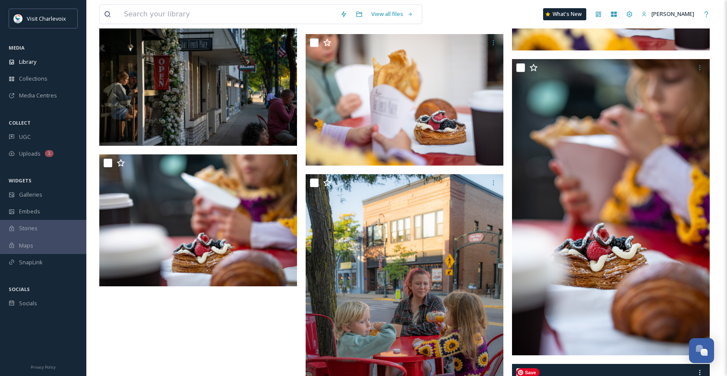
scroll to position [681, 0]
